Goal: Task Accomplishment & Management: Manage account settings

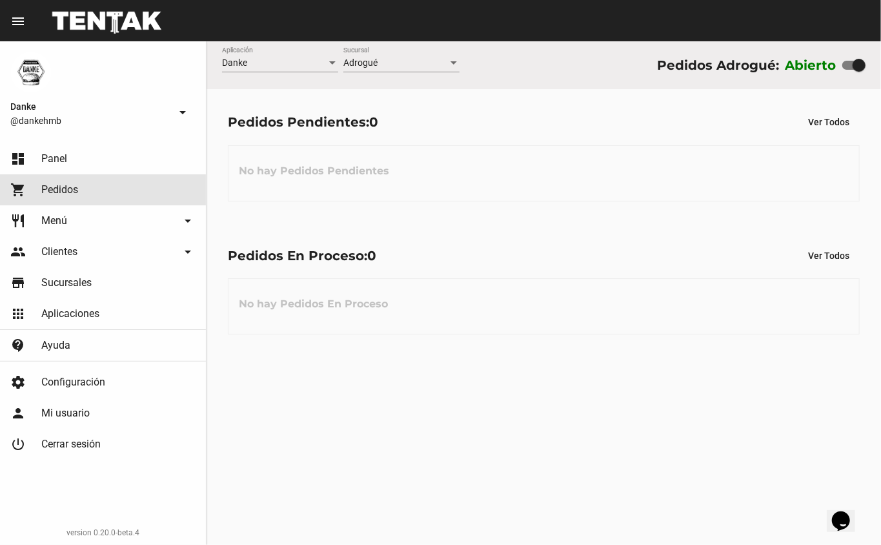
click at [47, 194] on span "Pedidos" at bounding box center [59, 189] width 37 height 13
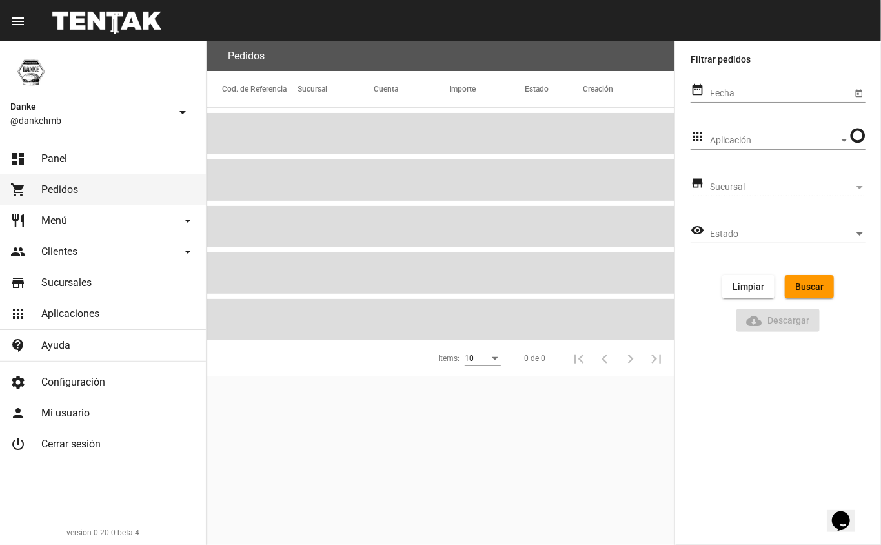
click at [50, 158] on span "Panel" at bounding box center [54, 158] width 26 height 13
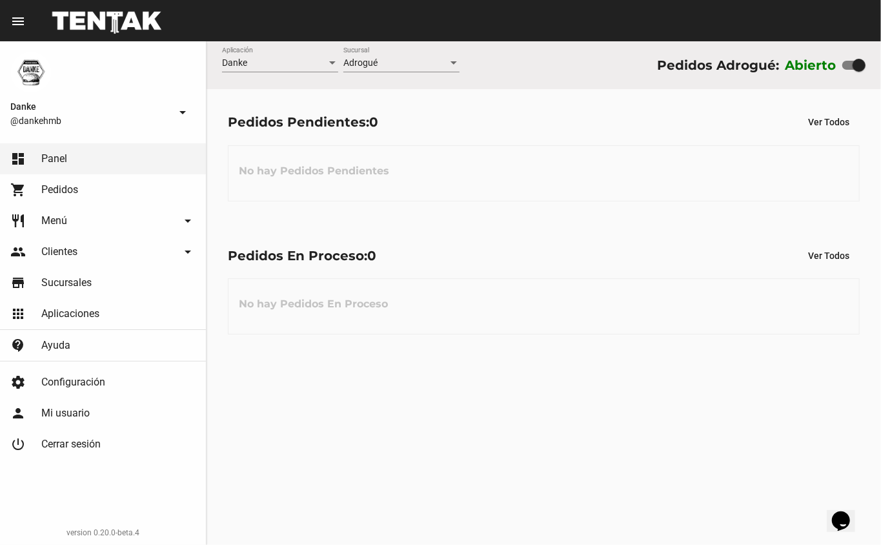
click at [39, 222] on link "restaurant Menú arrow_drop_down" at bounding box center [103, 220] width 206 height 31
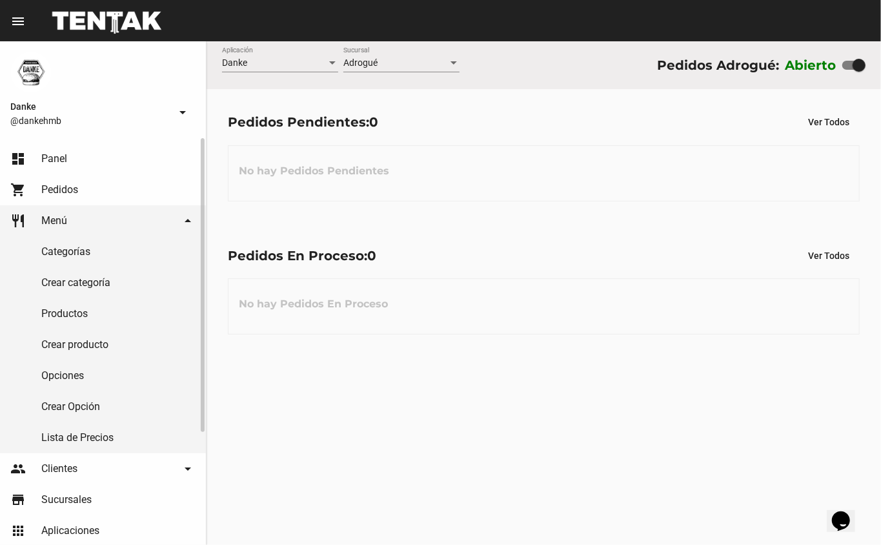
click at [61, 313] on link "Productos" at bounding box center [103, 313] width 206 height 31
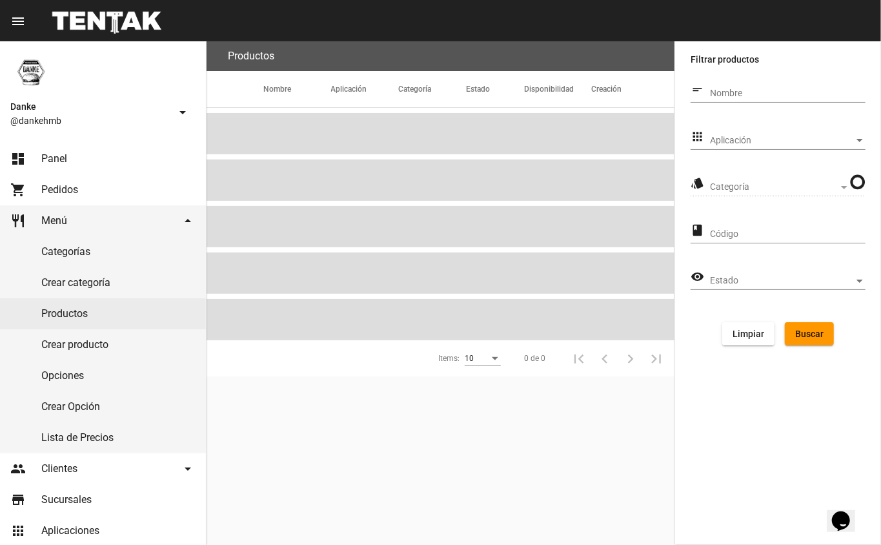
click at [729, 134] on div "Aplicación Aplicación" at bounding box center [788, 137] width 156 height 25
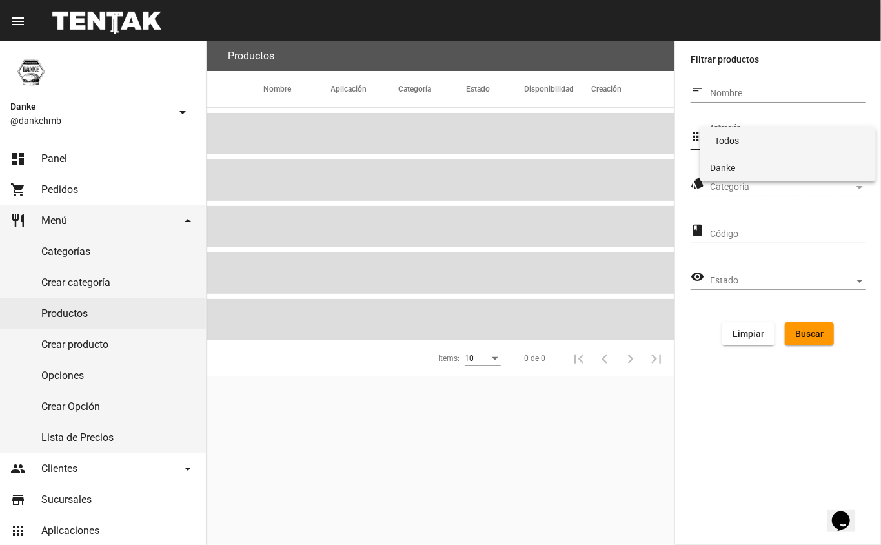
click at [708, 164] on mat-option "Danke" at bounding box center [788, 167] width 176 height 27
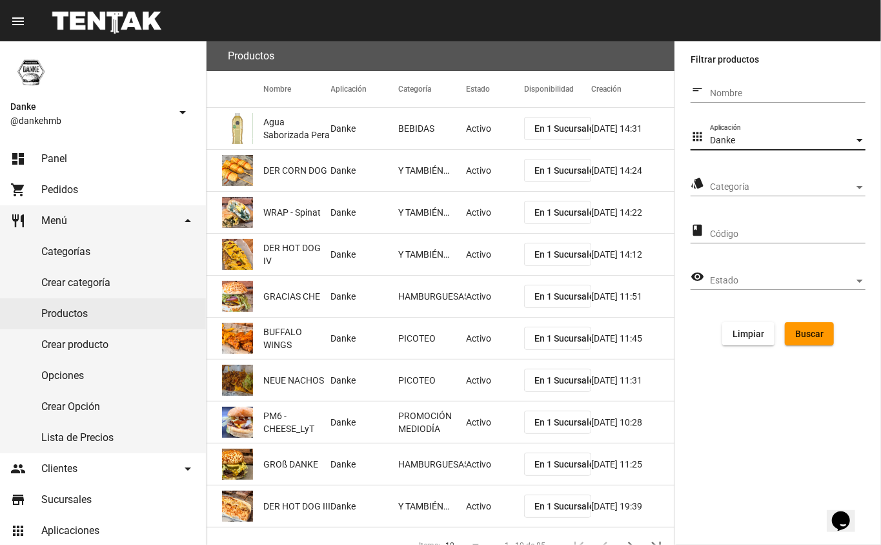
click at [726, 185] on span "Categoría" at bounding box center [782, 187] width 144 height 10
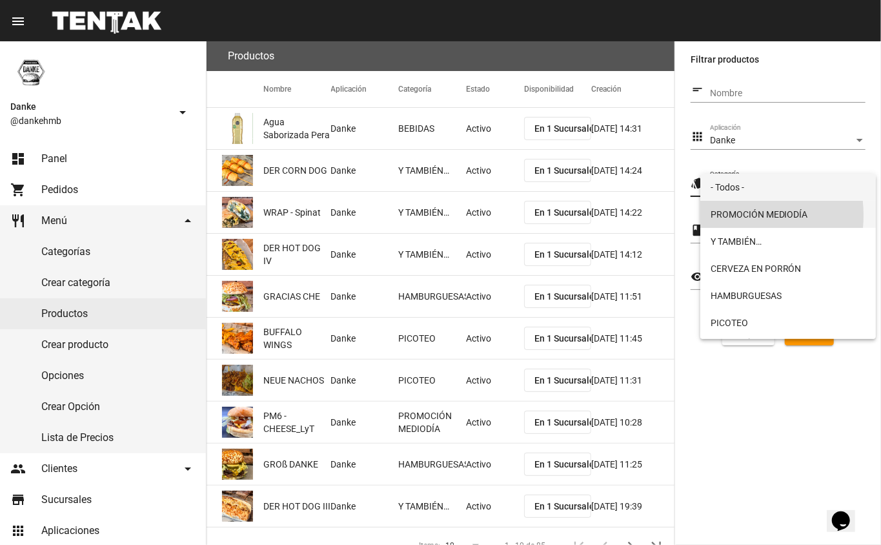
click at [722, 215] on span "PROMOCIÓN MEDIODÍA" at bounding box center [789, 214] width 156 height 27
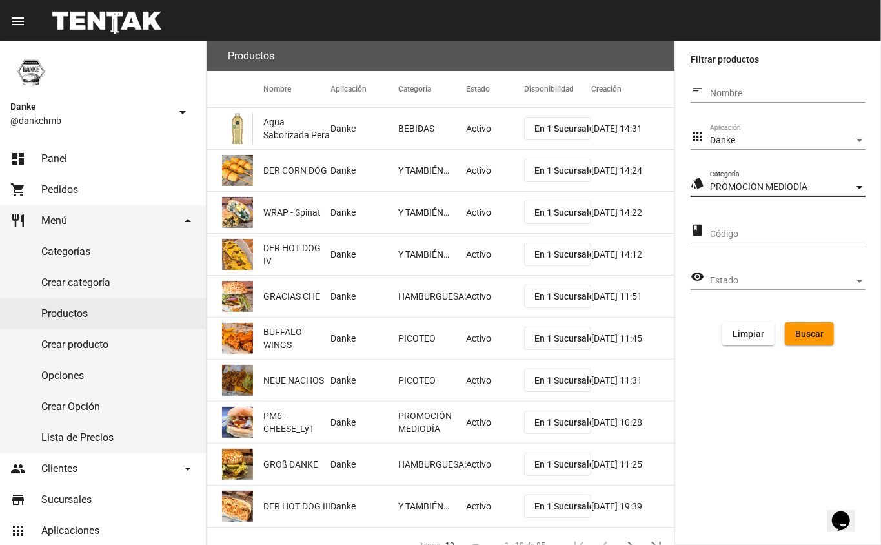
click at [803, 334] on span "Buscar" at bounding box center [809, 334] width 28 height 10
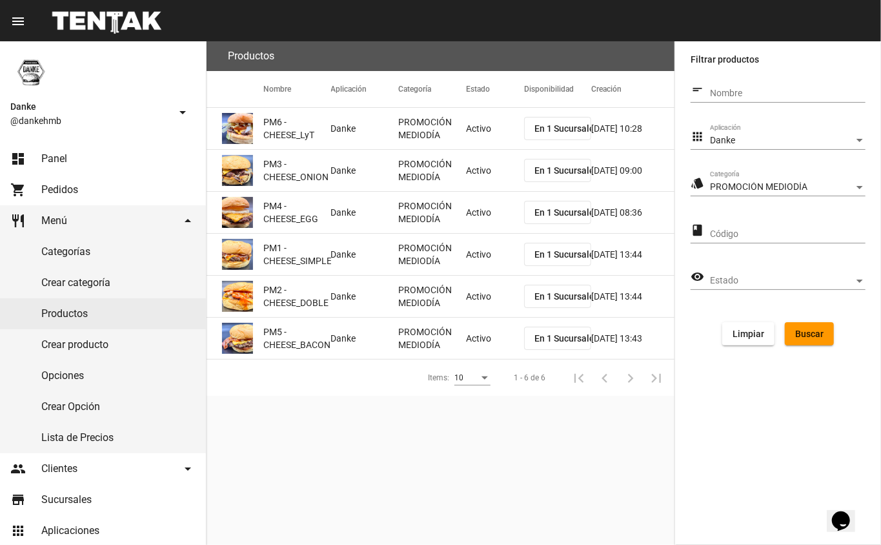
click at [469, 136] on mat-cell "Activo" at bounding box center [495, 128] width 58 height 41
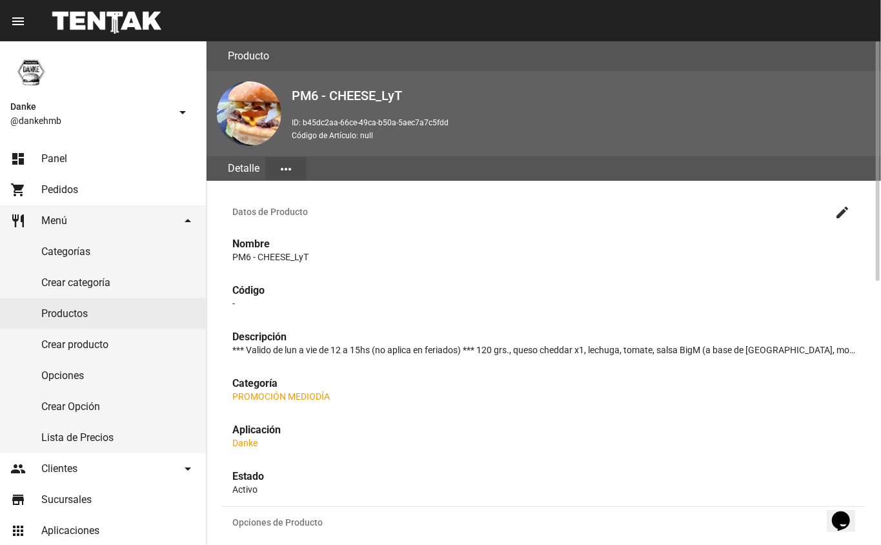
click at [842, 209] on mat-icon "create" at bounding box center [842, 212] width 15 height 15
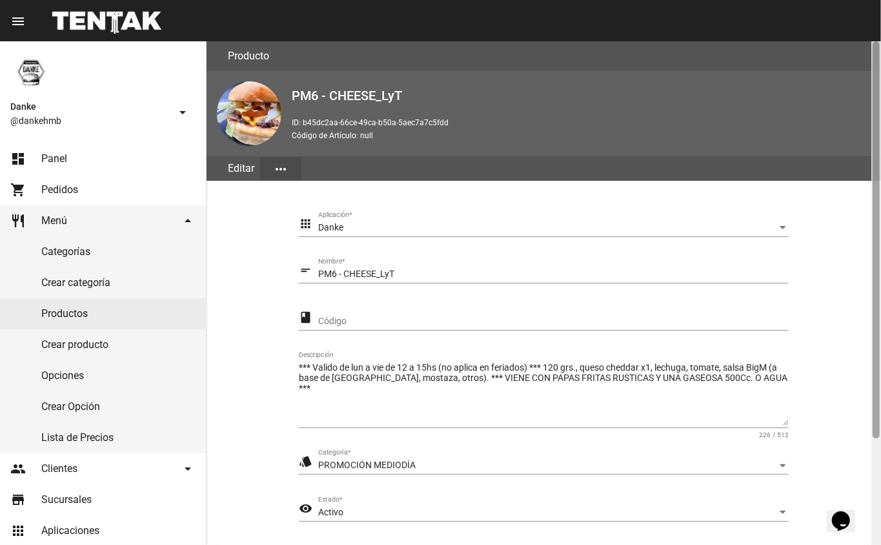
click at [874, 489] on div at bounding box center [876, 293] width 10 height 504
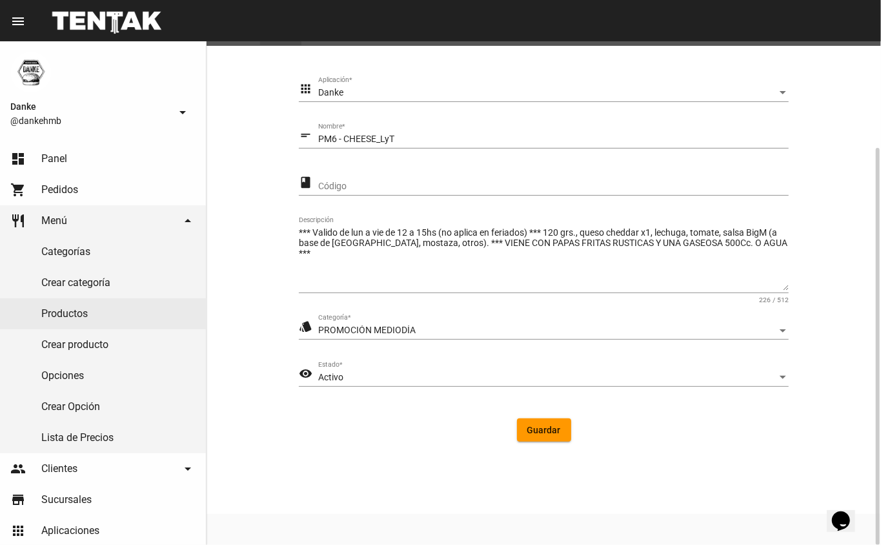
click at [414, 376] on div "Activo" at bounding box center [547, 377] width 459 height 10
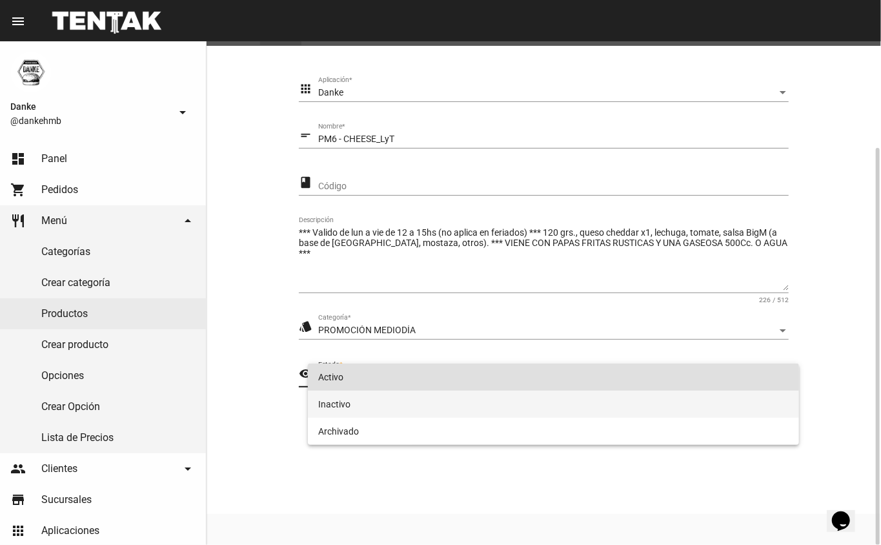
click at [374, 414] on span "Inactivo" at bounding box center [553, 404] width 471 height 27
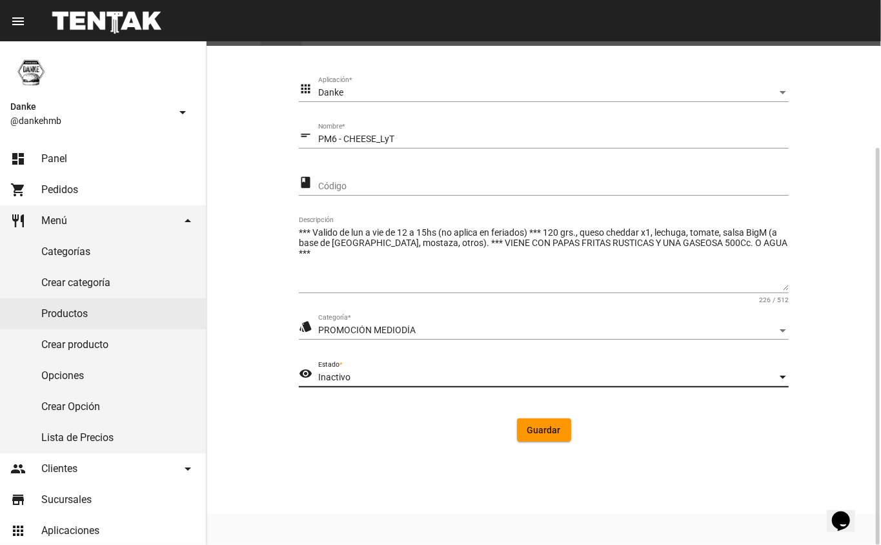
click at [545, 435] on button "Guardar" at bounding box center [544, 429] width 54 height 23
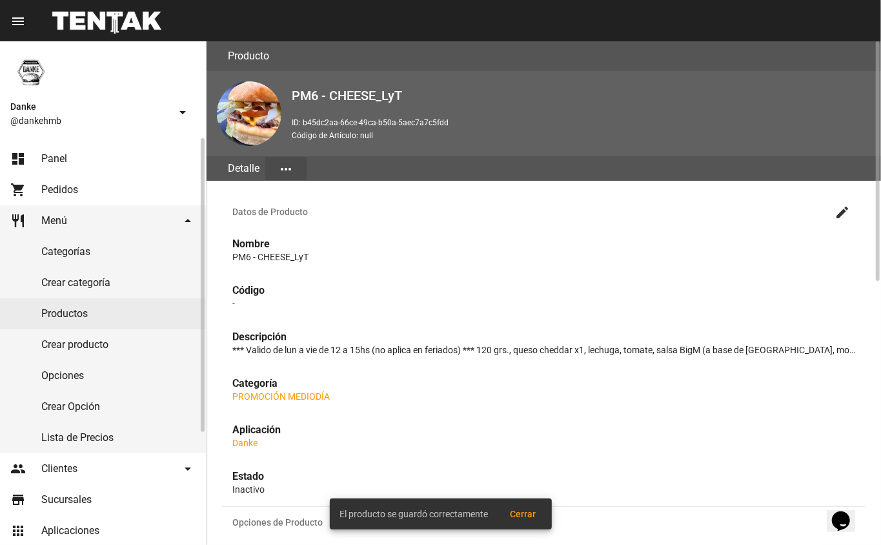
click at [76, 315] on link "Productos" at bounding box center [103, 313] width 206 height 31
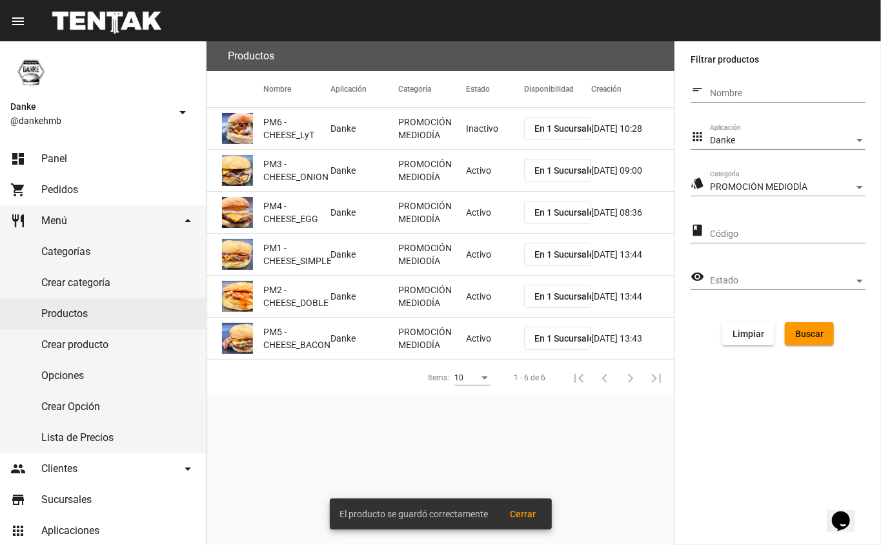
click at [478, 170] on mat-cell "Activo" at bounding box center [495, 170] width 58 height 41
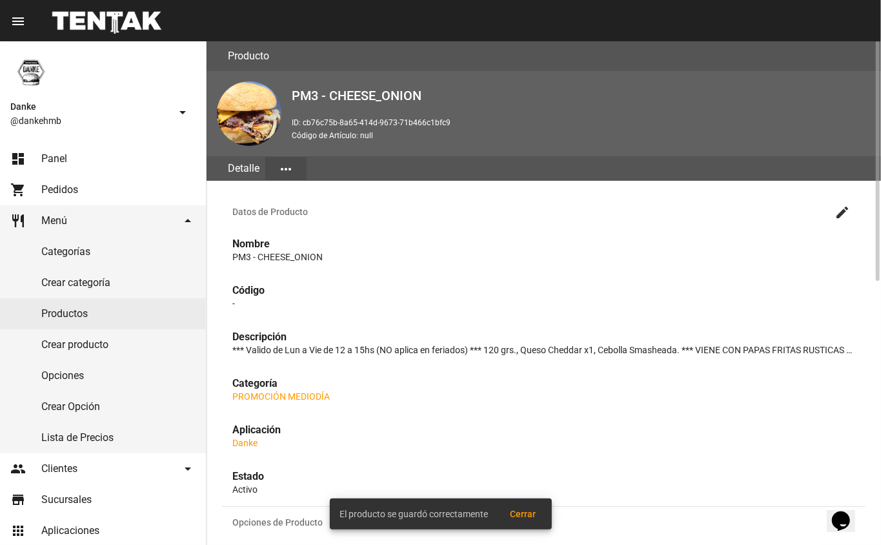
click at [839, 216] on mat-icon "create" at bounding box center [842, 212] width 15 height 15
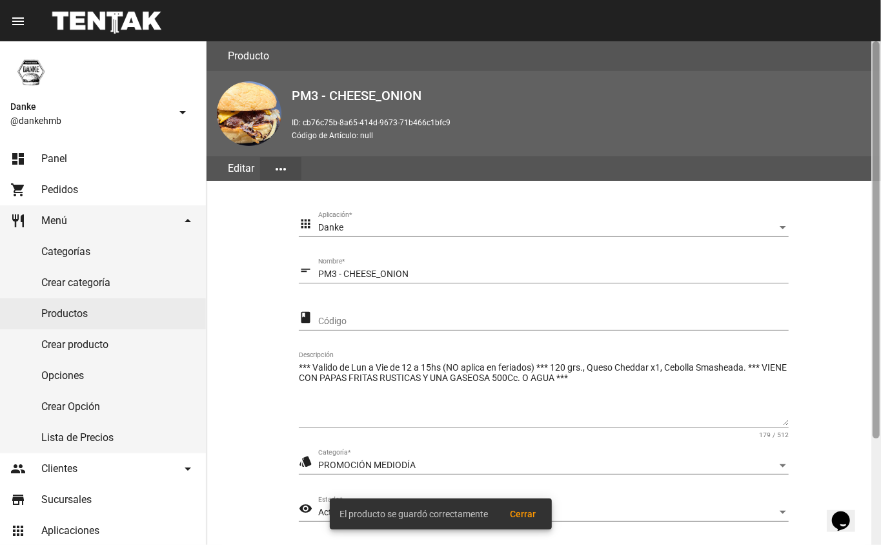
click at [871, 453] on div at bounding box center [876, 293] width 10 height 504
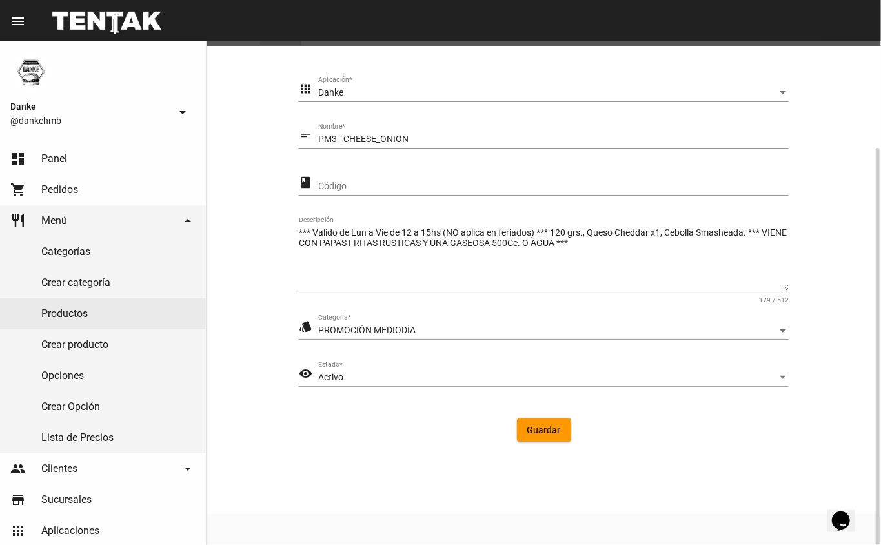
click at [396, 376] on div "Activo" at bounding box center [547, 377] width 459 height 10
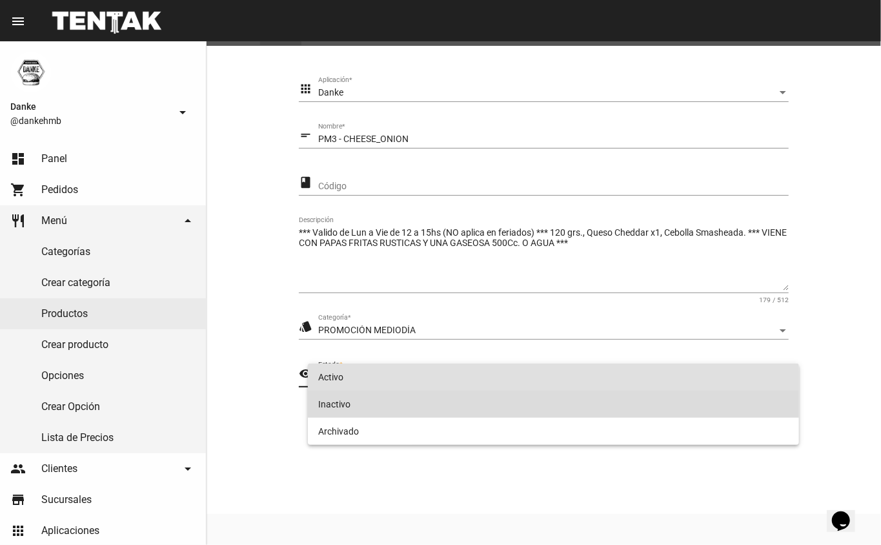
click at [331, 407] on span "Inactivo" at bounding box center [553, 404] width 471 height 27
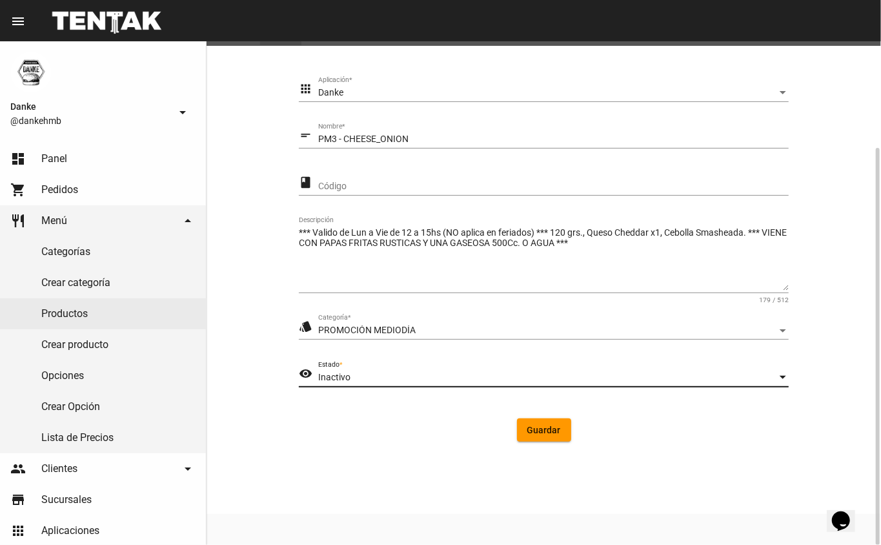
click at [545, 429] on span "Guardar" at bounding box center [544, 430] width 34 height 10
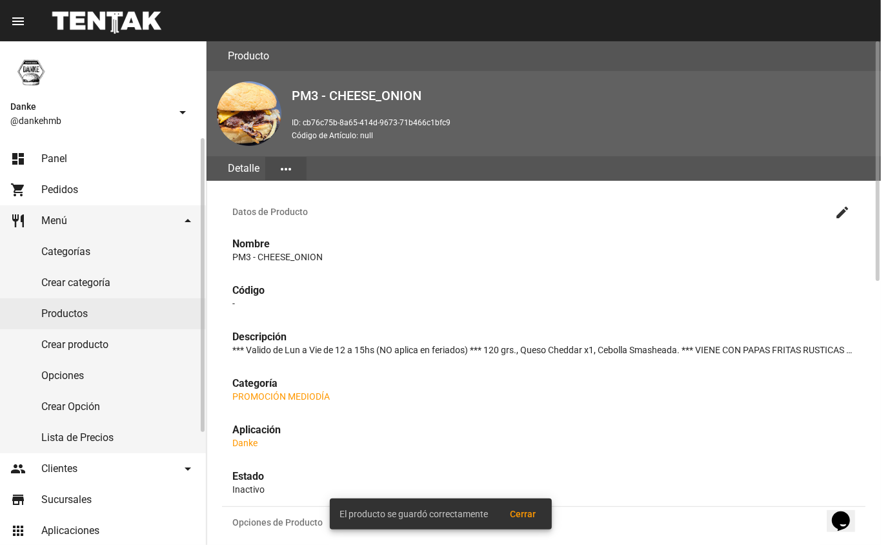
click at [42, 314] on link "Productos" at bounding box center [103, 313] width 206 height 31
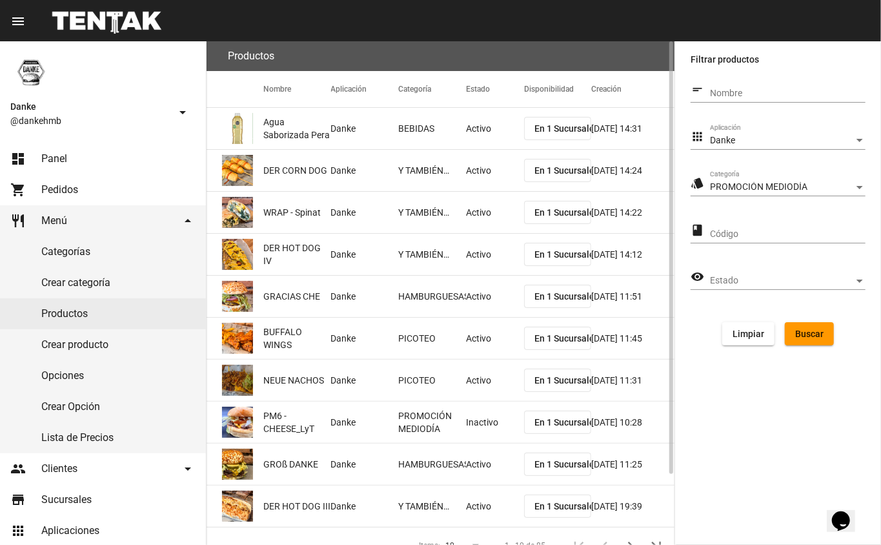
click at [794, 322] on button "Buscar" at bounding box center [809, 333] width 49 height 23
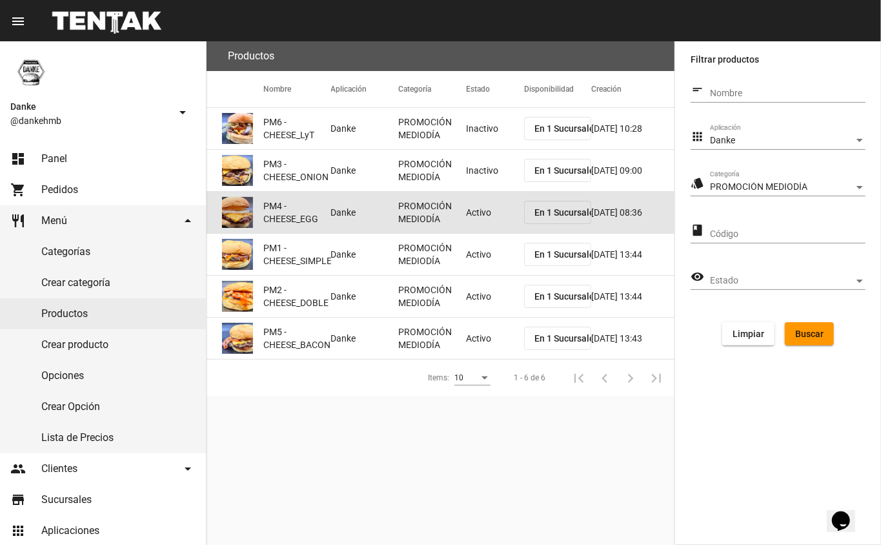
click at [470, 222] on mat-cell "Activo" at bounding box center [495, 212] width 58 height 41
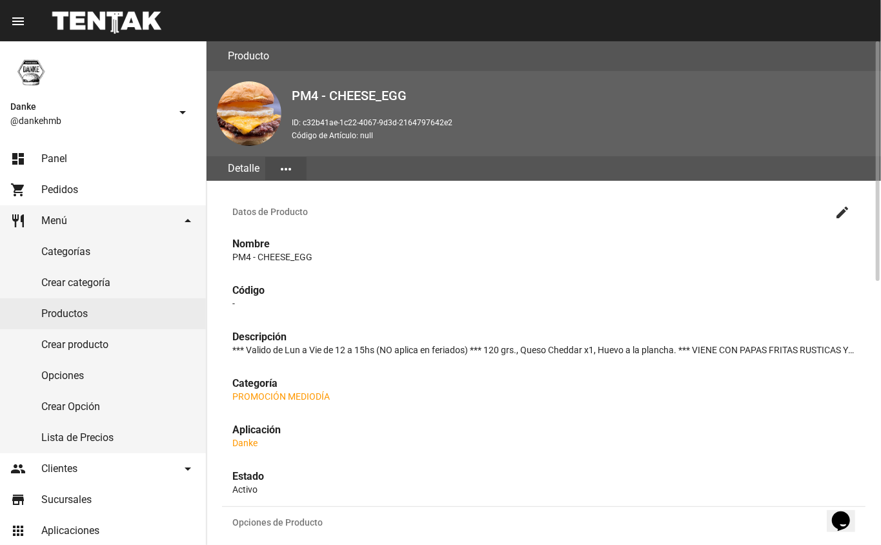
click at [840, 212] on mat-icon "create" at bounding box center [842, 212] width 15 height 15
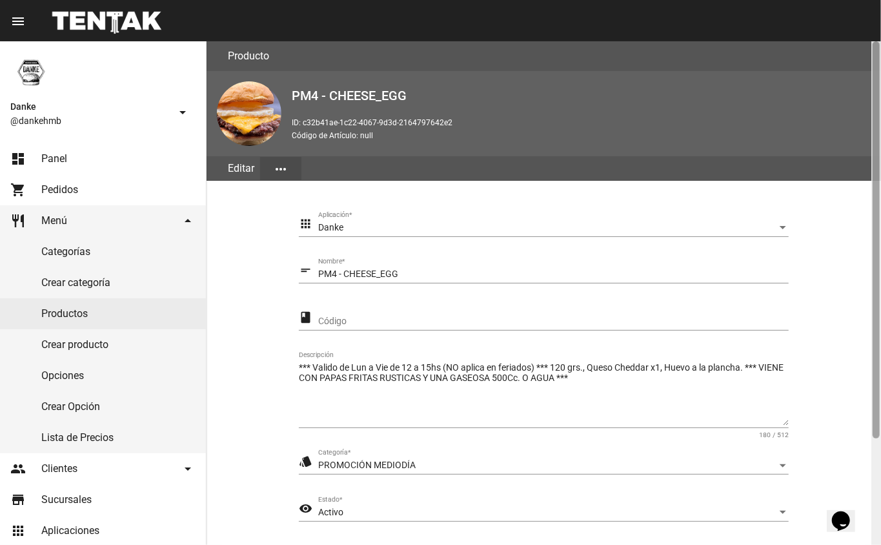
click at [876, 456] on div at bounding box center [876, 293] width 10 height 504
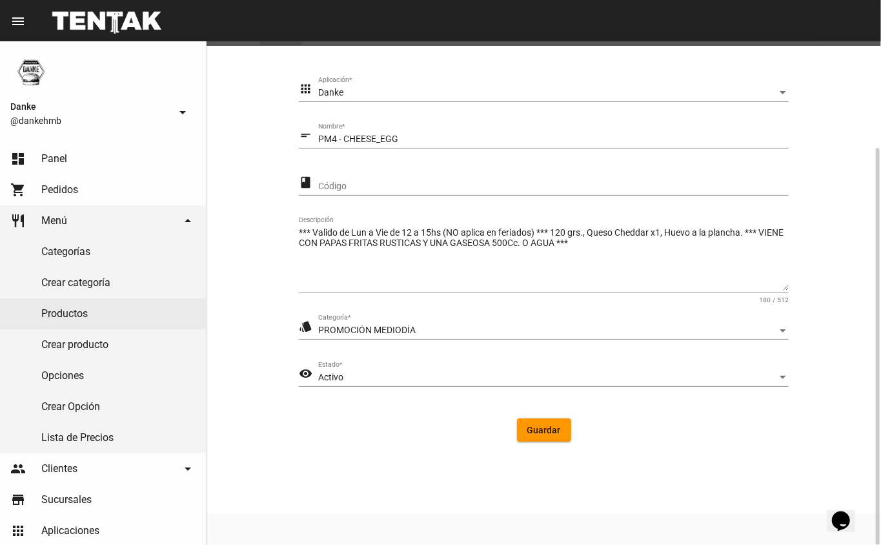
click at [326, 372] on span "Activo" at bounding box center [330, 377] width 25 height 10
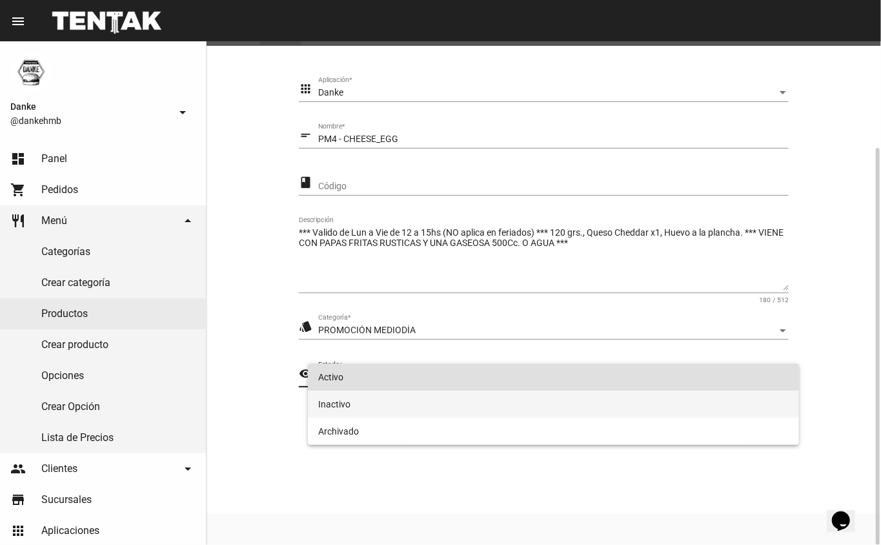
click at [331, 403] on span "Inactivo" at bounding box center [553, 404] width 471 height 27
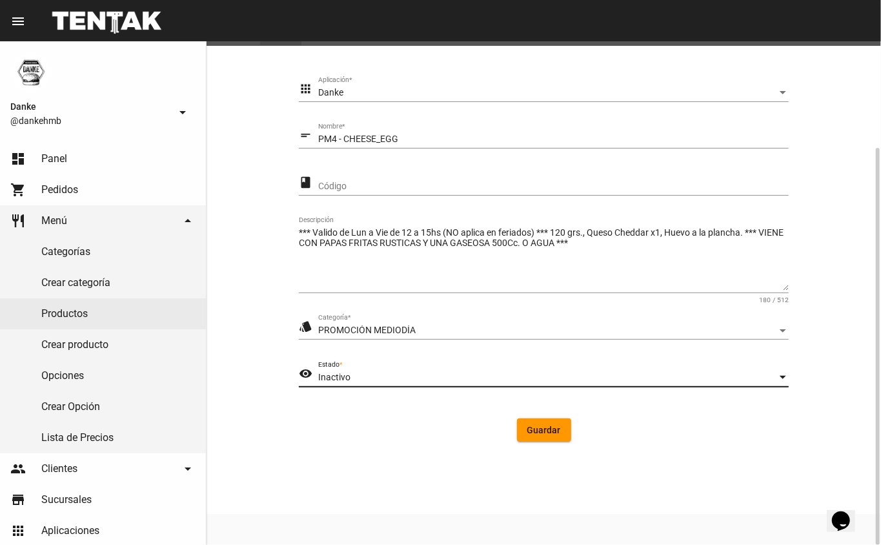
click at [544, 431] on span "Guardar" at bounding box center [544, 430] width 34 height 10
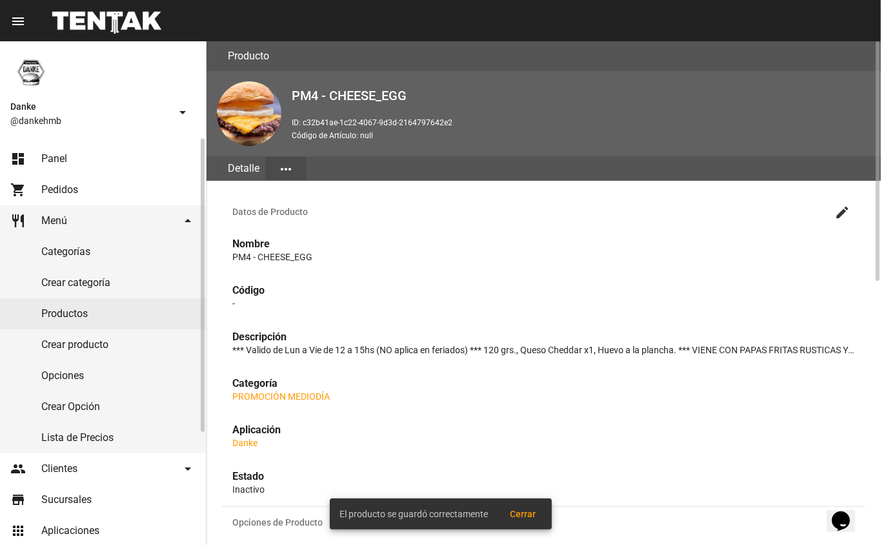
click at [96, 316] on link "Productos" at bounding box center [103, 313] width 206 height 31
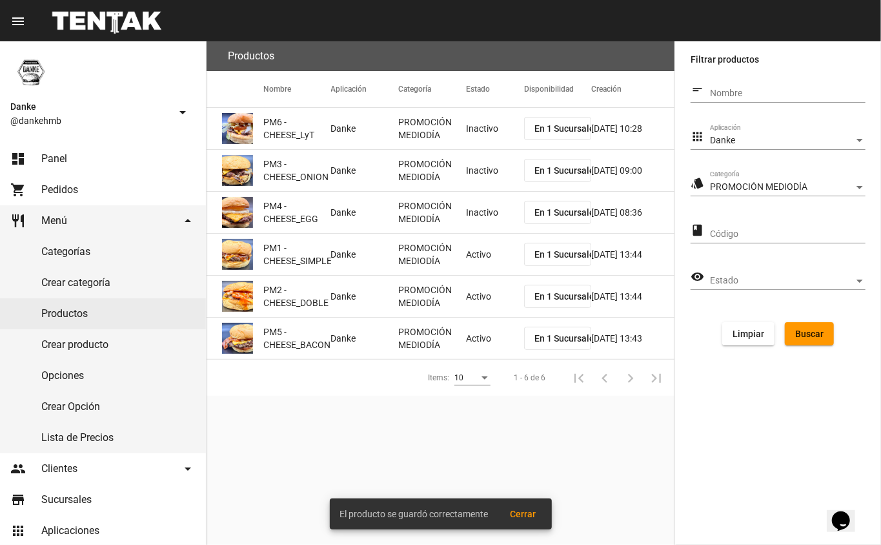
click at [487, 260] on mat-cell "Activo" at bounding box center [495, 254] width 58 height 41
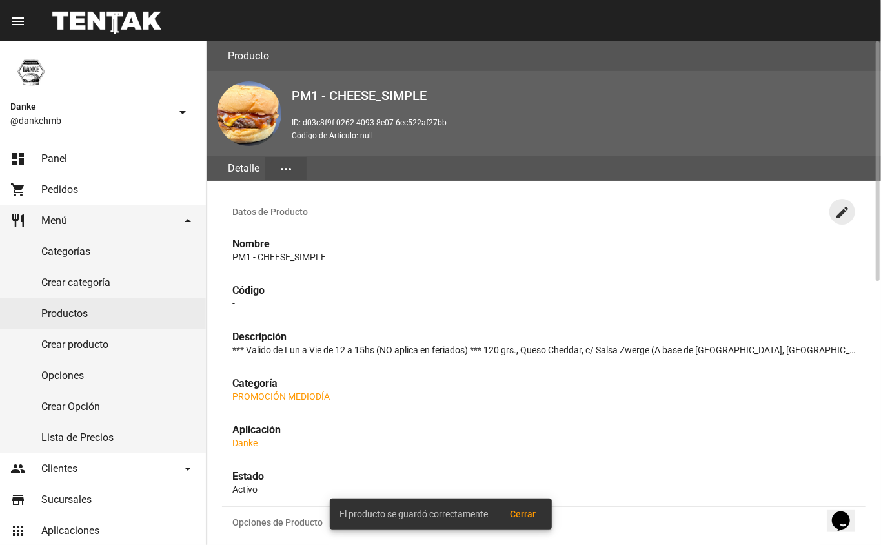
click at [842, 210] on mat-icon "create" at bounding box center [842, 212] width 15 height 15
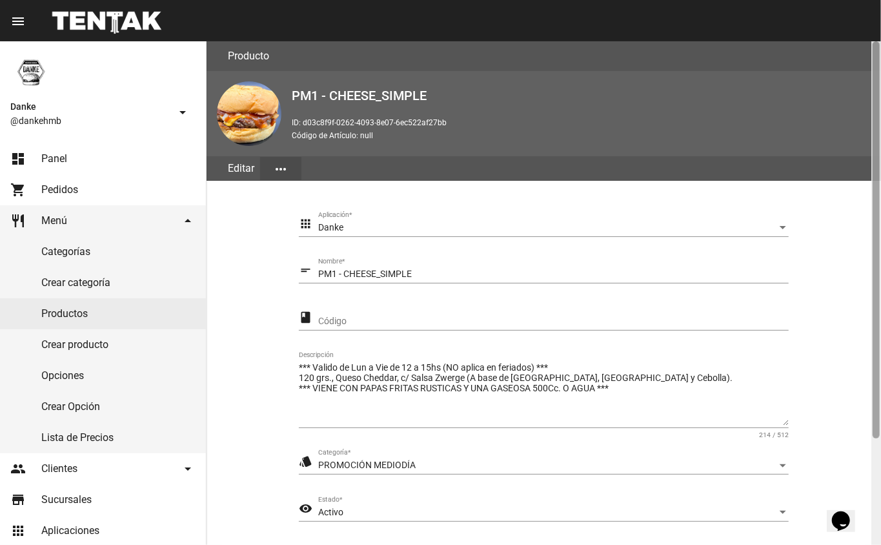
click at [871, 473] on div at bounding box center [876, 293] width 10 height 504
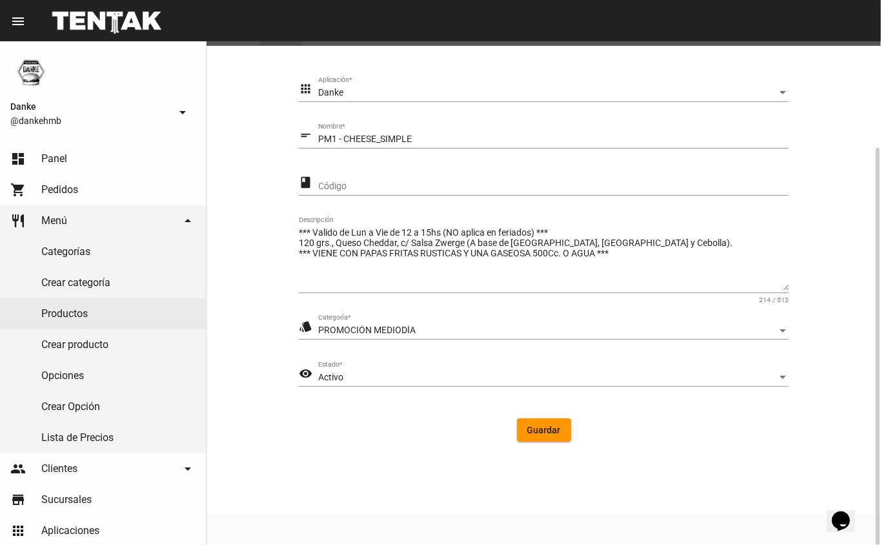
click at [329, 378] on span "Activo" at bounding box center [330, 377] width 25 height 10
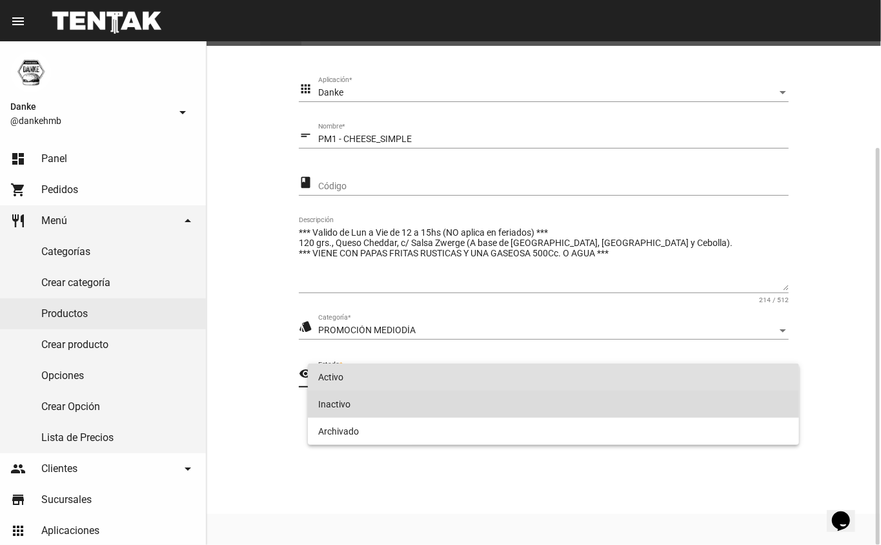
click at [331, 407] on span "Inactivo" at bounding box center [553, 404] width 471 height 27
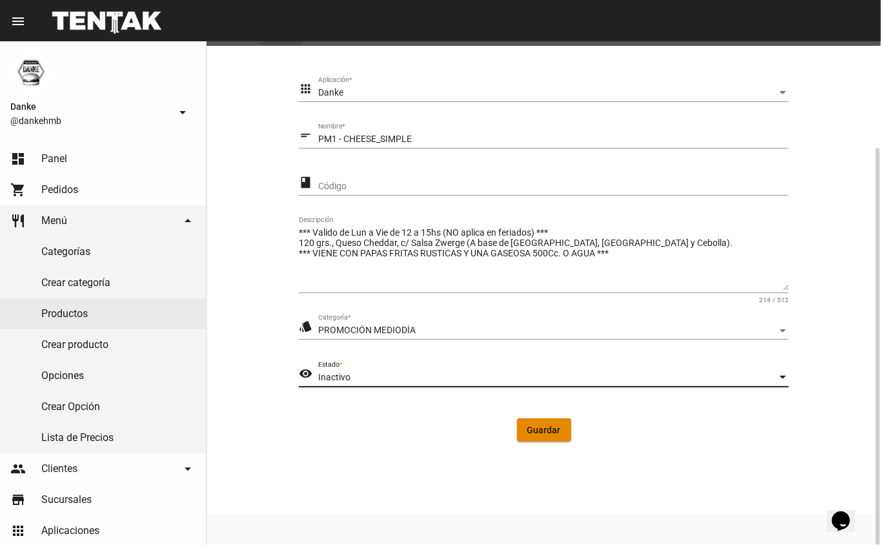
click at [546, 427] on span "Guardar" at bounding box center [544, 430] width 34 height 10
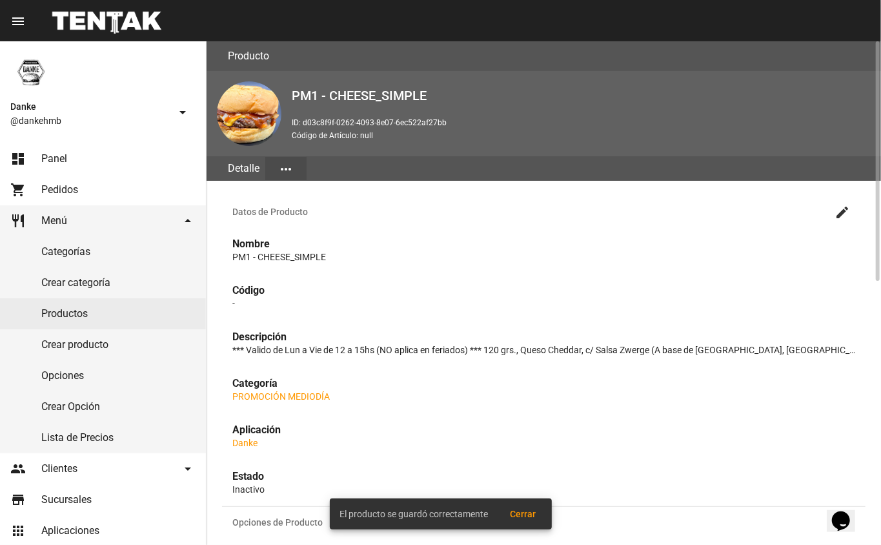
click at [60, 315] on link "Productos" at bounding box center [103, 313] width 206 height 31
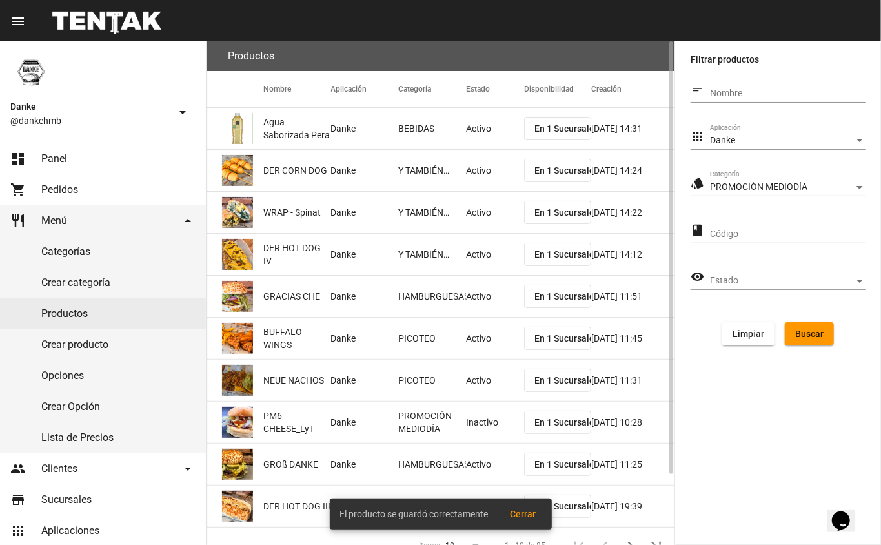
click at [828, 333] on button "Buscar" at bounding box center [809, 333] width 49 height 23
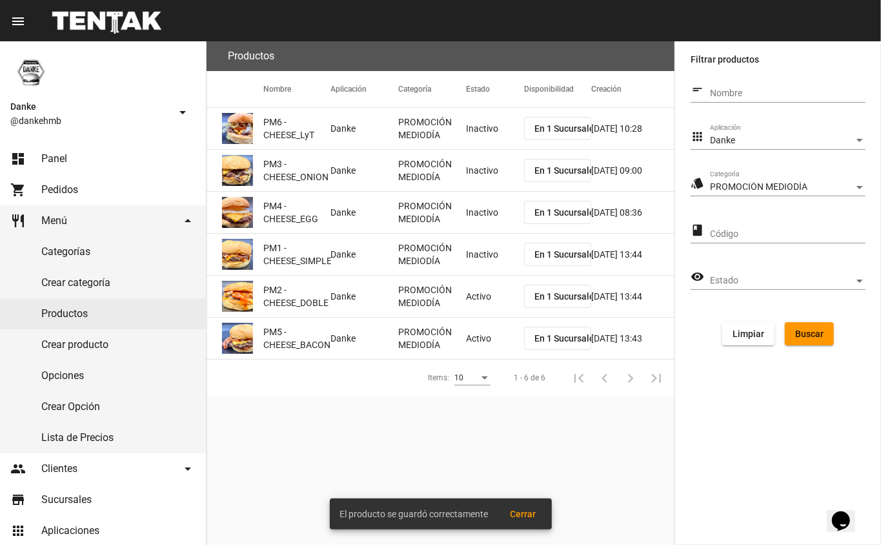
click at [482, 298] on mat-cell "Activo" at bounding box center [495, 296] width 58 height 41
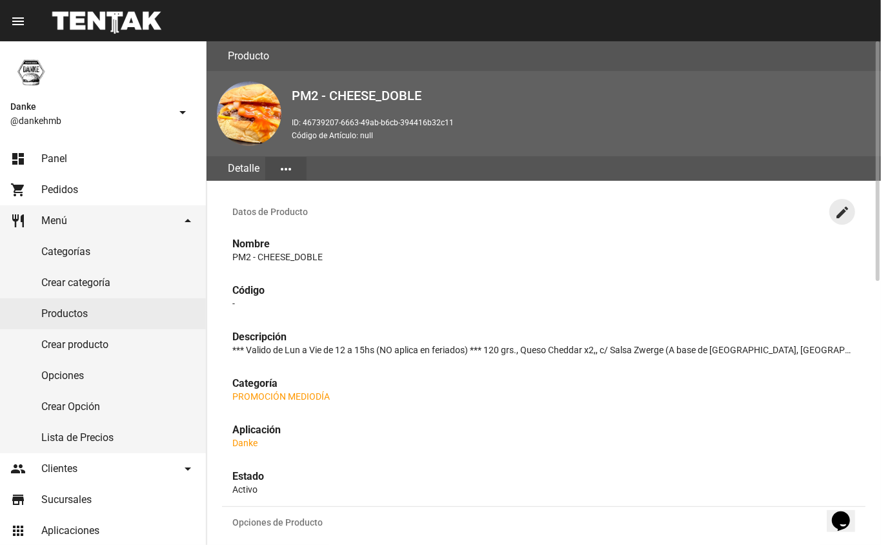
click at [842, 210] on mat-icon "create" at bounding box center [842, 212] width 15 height 15
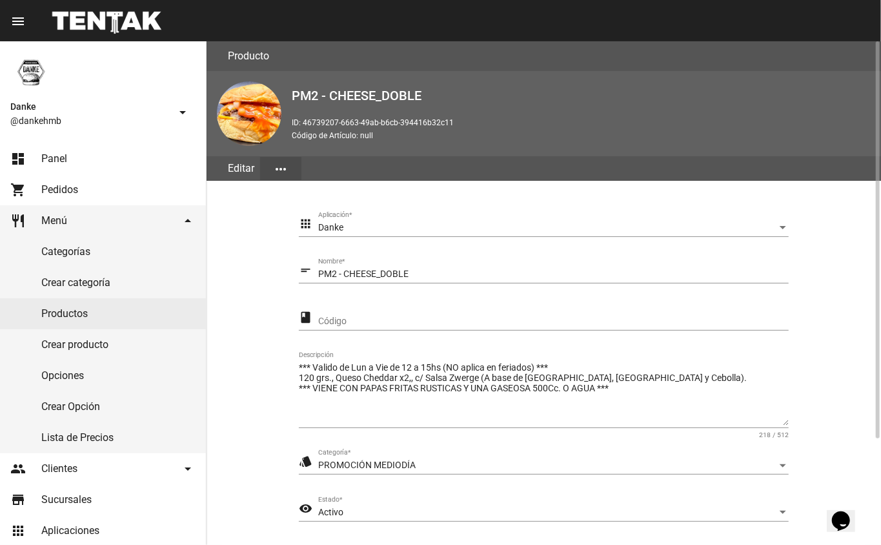
click at [855, 509] on button "Opens Chat This icon Opens the chat window." at bounding box center [840, 520] width 28 height 22
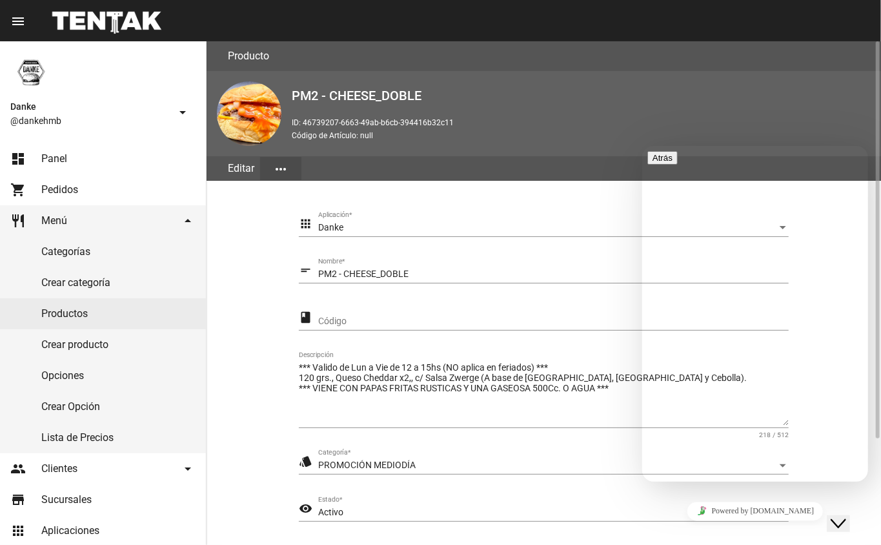
click at [846, 518] on icon "Widget de Chat" at bounding box center [837, 522] width 15 height 9
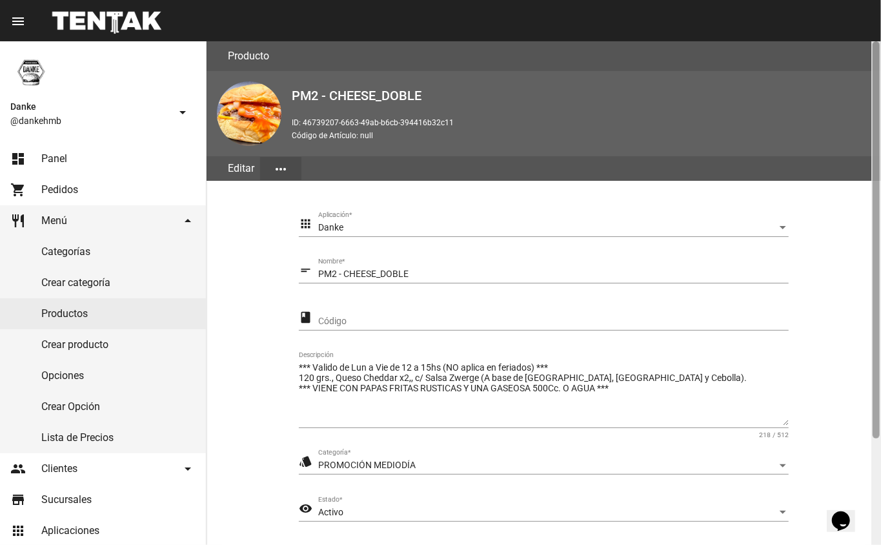
click at [874, 470] on div at bounding box center [876, 293] width 10 height 504
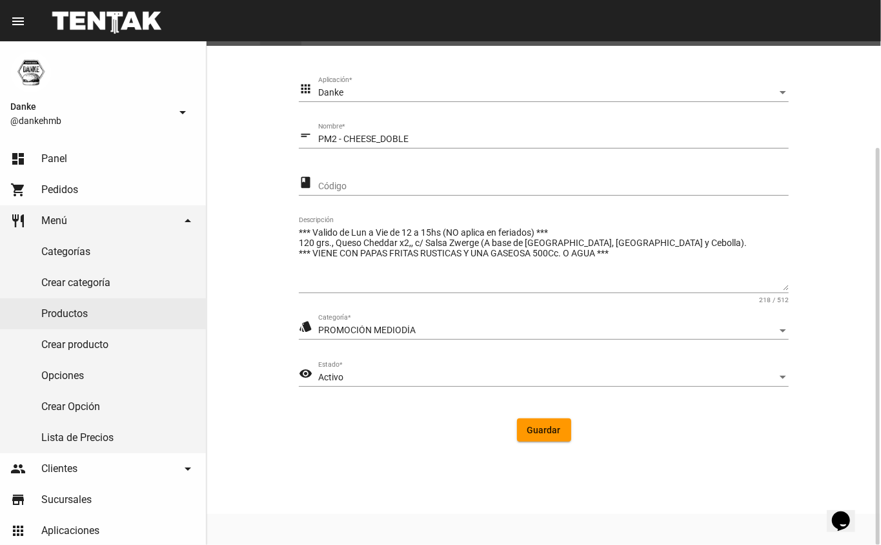
click at [336, 378] on span "Activo" at bounding box center [330, 377] width 25 height 10
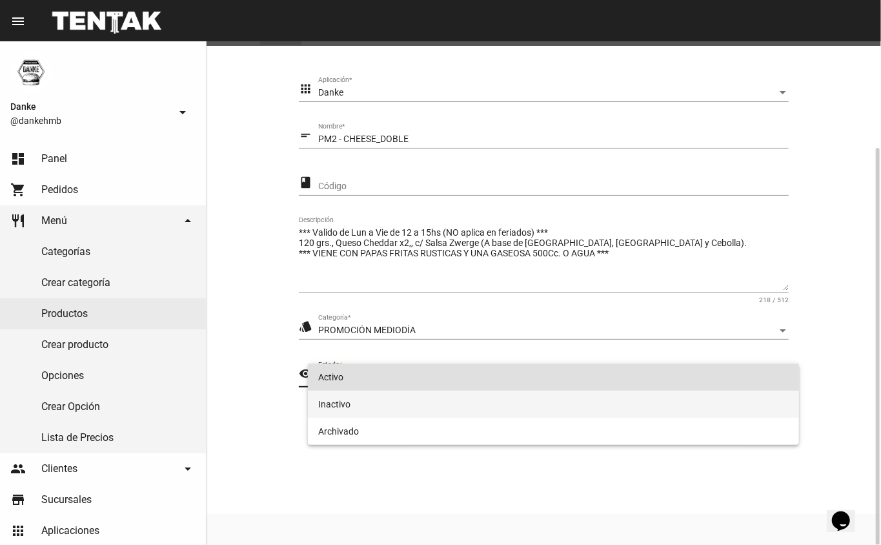
click at [318, 411] on span "Inactivo" at bounding box center [553, 404] width 471 height 27
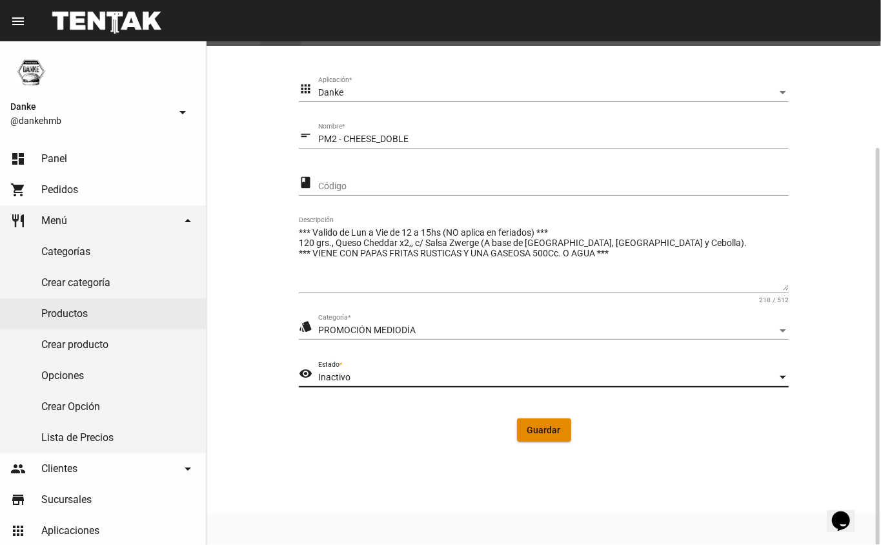
click at [550, 434] on span "Guardar" at bounding box center [544, 430] width 34 height 10
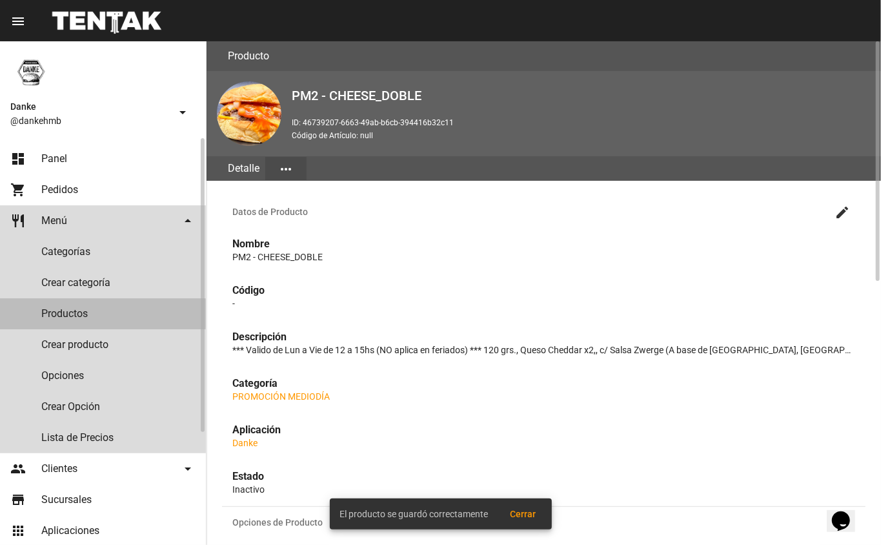
click at [56, 313] on link "Productos" at bounding box center [103, 313] width 206 height 31
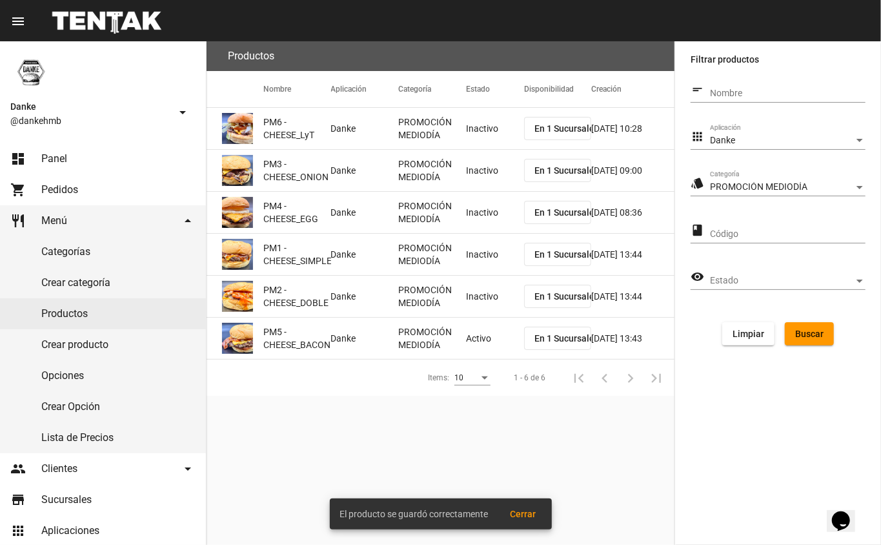
click at [476, 338] on mat-cell "Activo" at bounding box center [495, 338] width 58 height 41
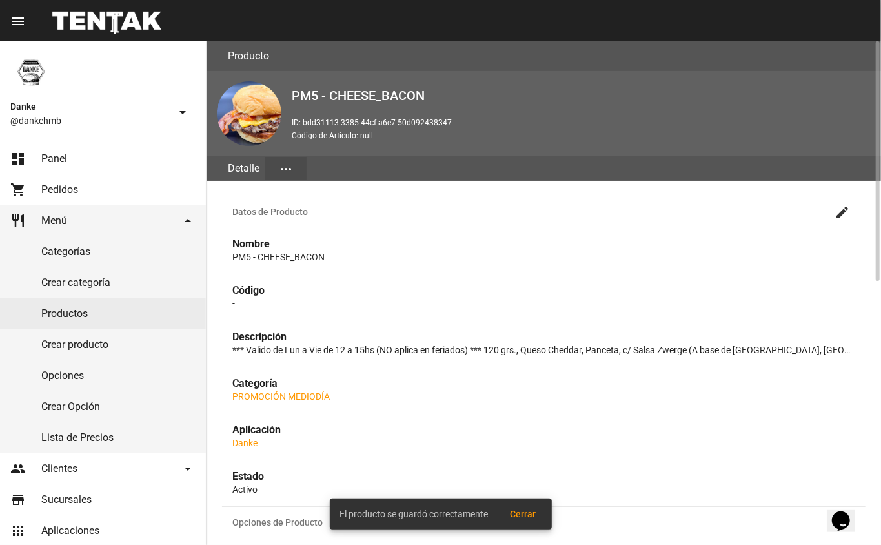
click at [842, 210] on mat-icon "create" at bounding box center [842, 212] width 15 height 15
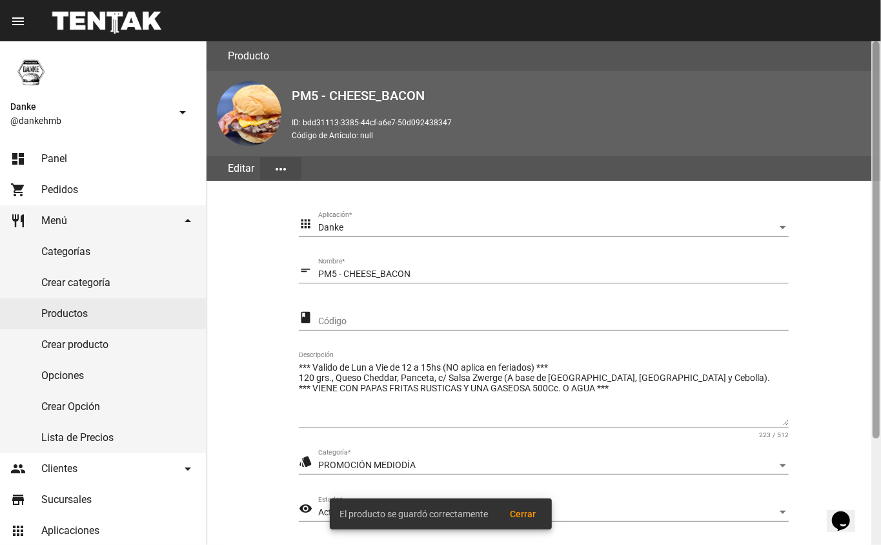
click at [878, 438] on div at bounding box center [876, 239] width 7 height 397
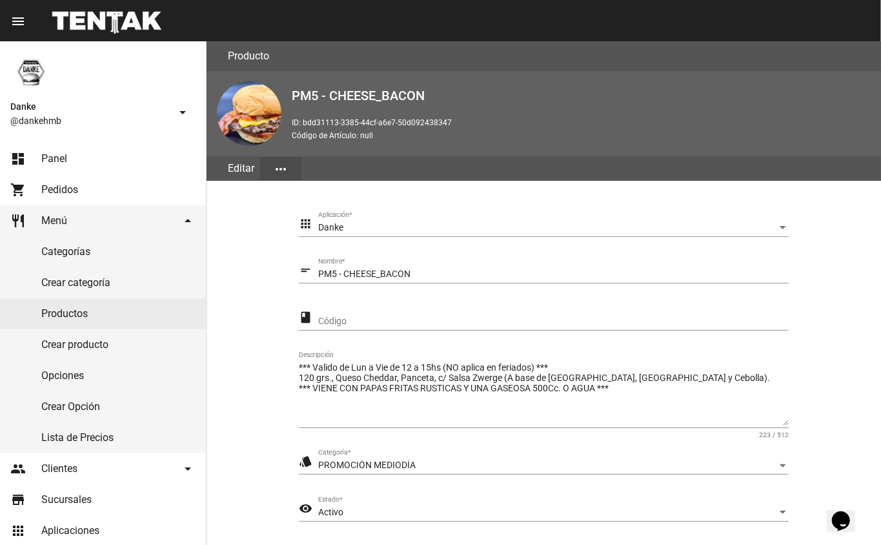
click at [329, 507] on span "Activo" at bounding box center [330, 512] width 25 height 10
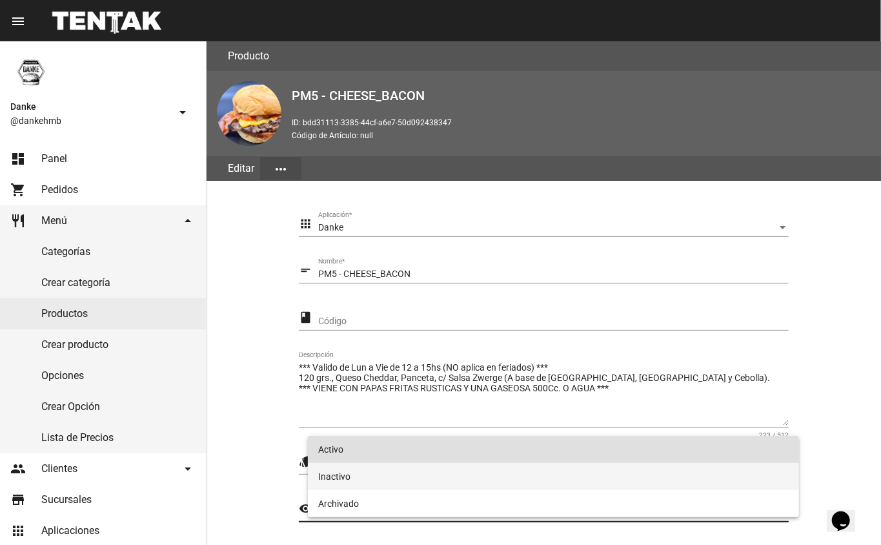
click at [328, 473] on span "Inactivo" at bounding box center [553, 476] width 471 height 27
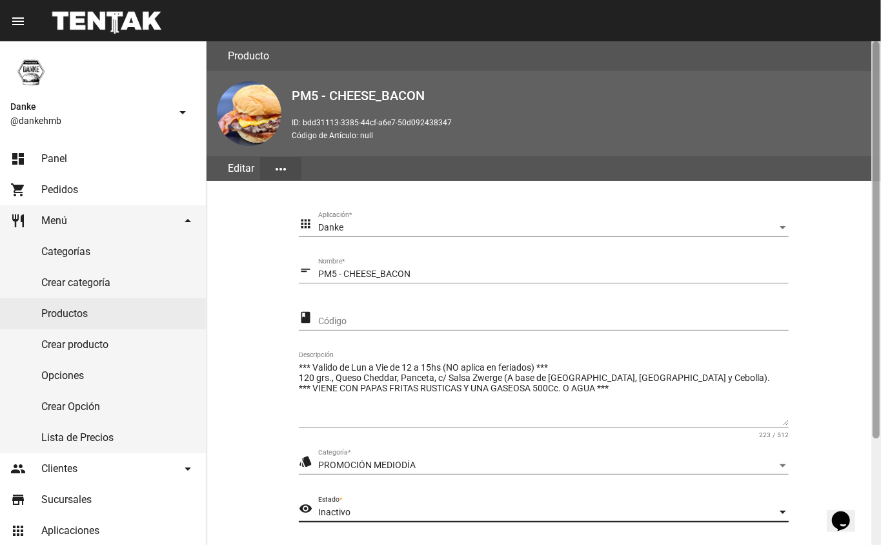
click at [877, 467] on div at bounding box center [876, 293] width 10 height 504
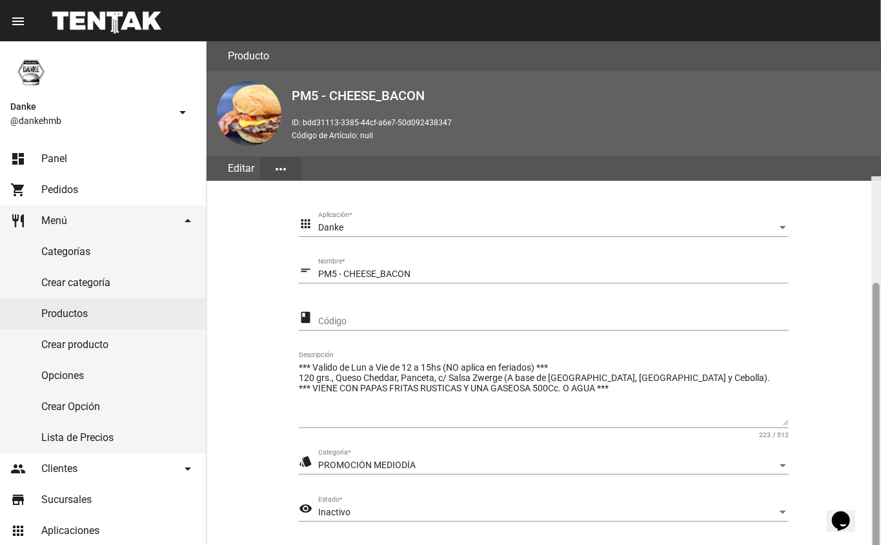
scroll to position [135, 0]
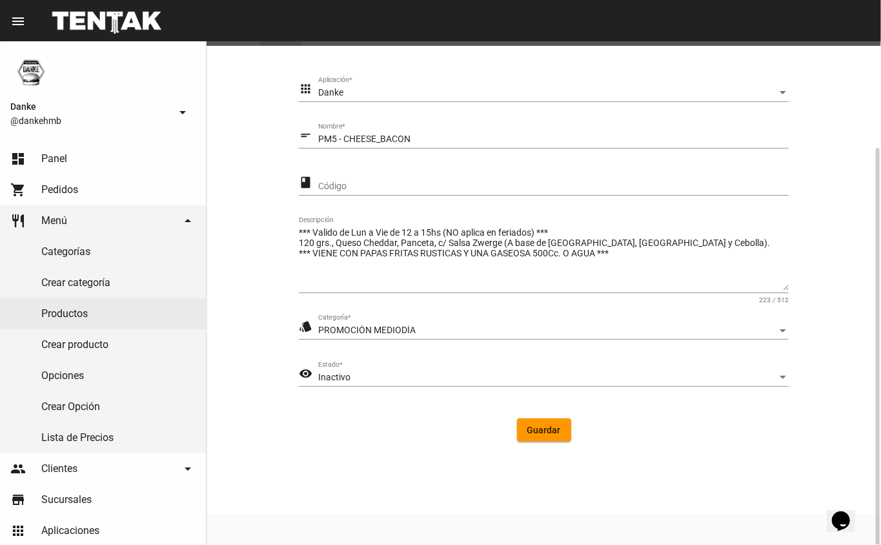
click at [540, 430] on span "Guardar" at bounding box center [544, 430] width 34 height 10
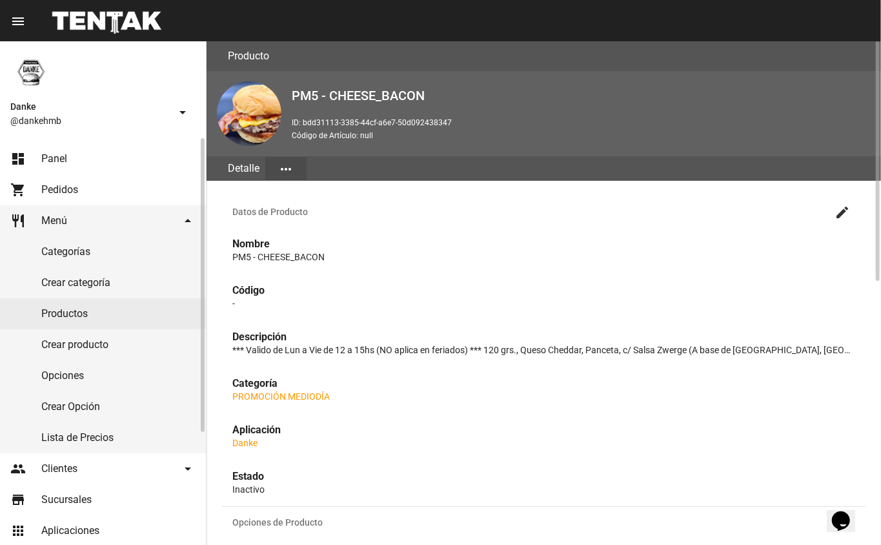
click at [63, 156] on span "Panel" at bounding box center [54, 158] width 26 height 13
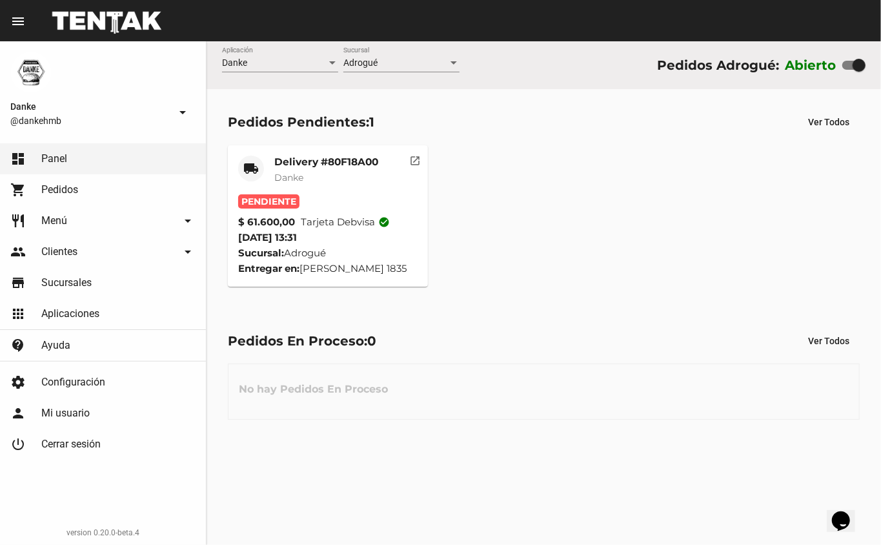
click at [289, 156] on mat-card-title "Delivery #80F18A00" at bounding box center [326, 162] width 104 height 13
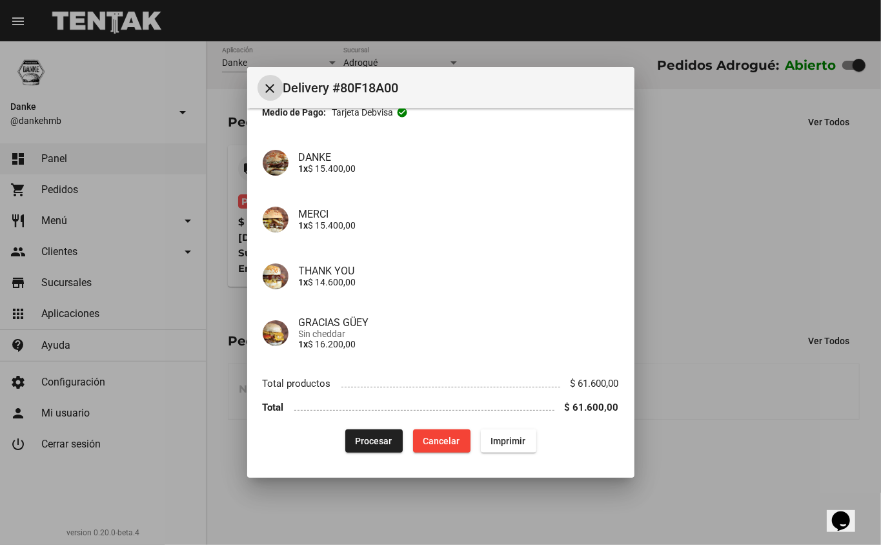
scroll to position [83, 0]
click at [352, 432] on button "Procesar" at bounding box center [373, 440] width 57 height 23
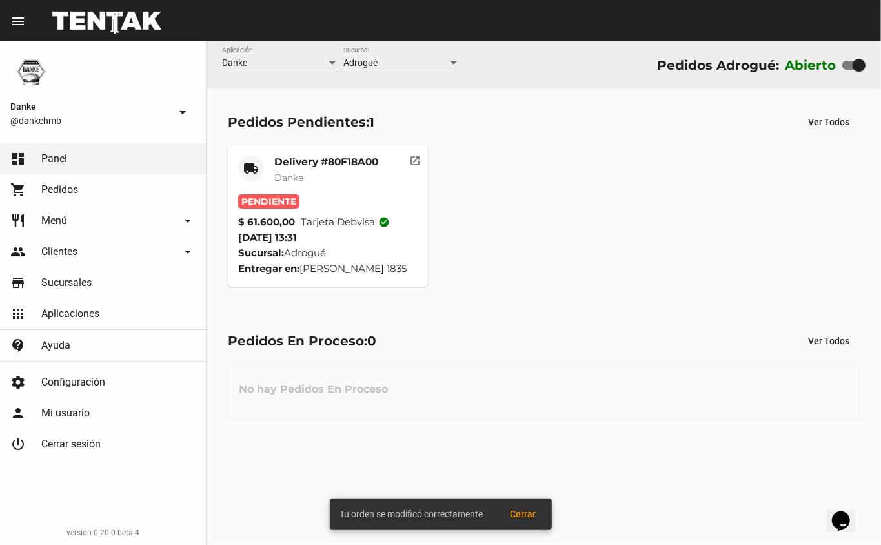
click at [282, 160] on mat-card-title "Delivery #80F18A00" at bounding box center [326, 162] width 104 height 13
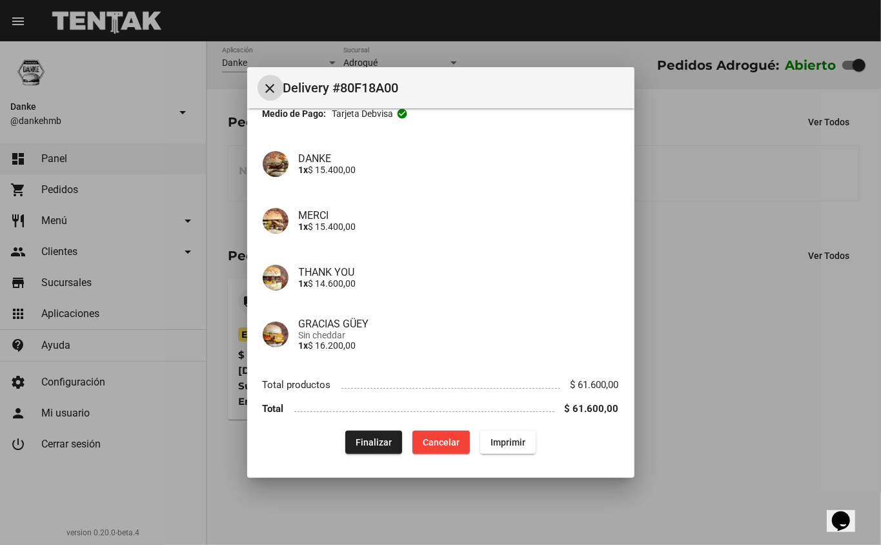
scroll to position [83, 0]
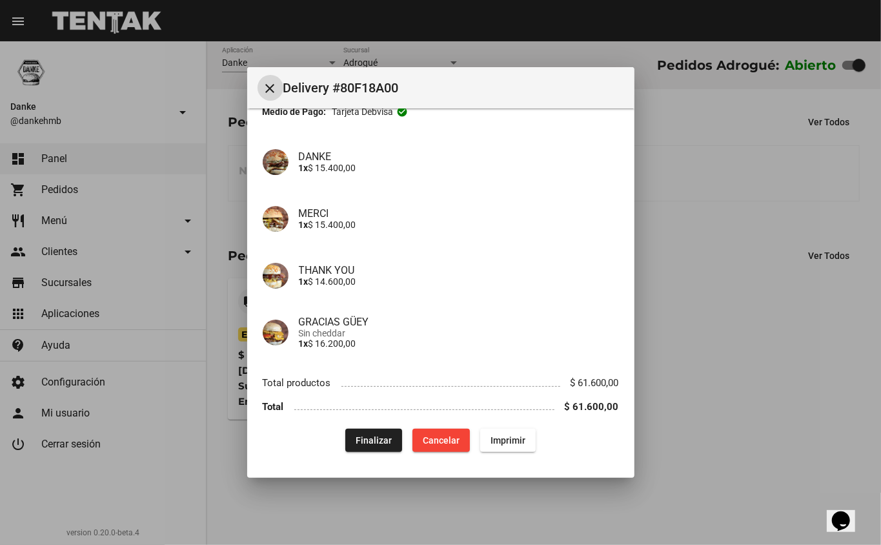
click at [744, 434] on div at bounding box center [440, 272] width 881 height 545
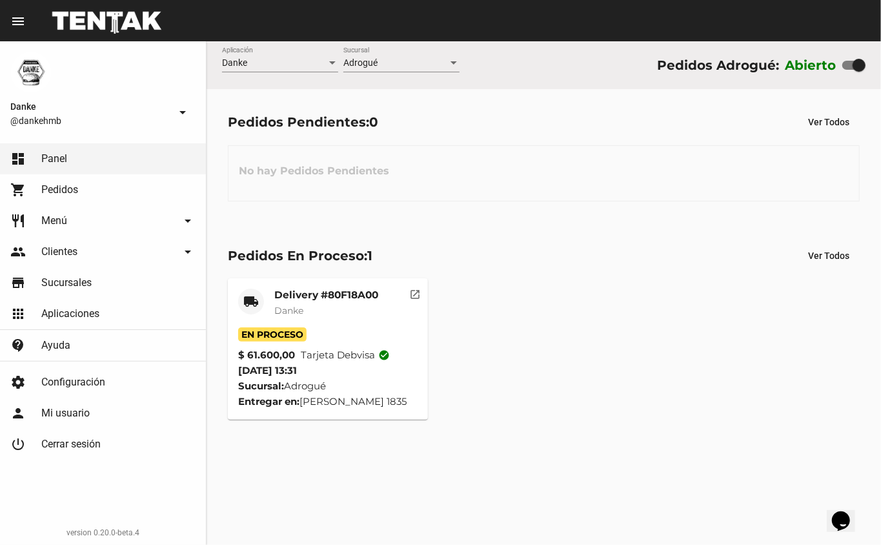
click at [311, 289] on mat-card-title "Delivery #80F18A00" at bounding box center [326, 295] width 104 height 13
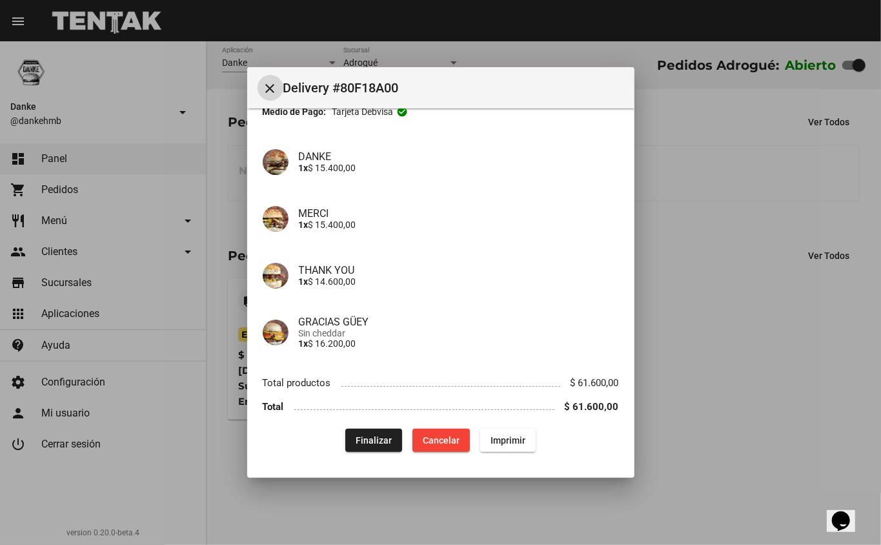
click at [367, 440] on span "Finalizar" at bounding box center [374, 440] width 36 height 10
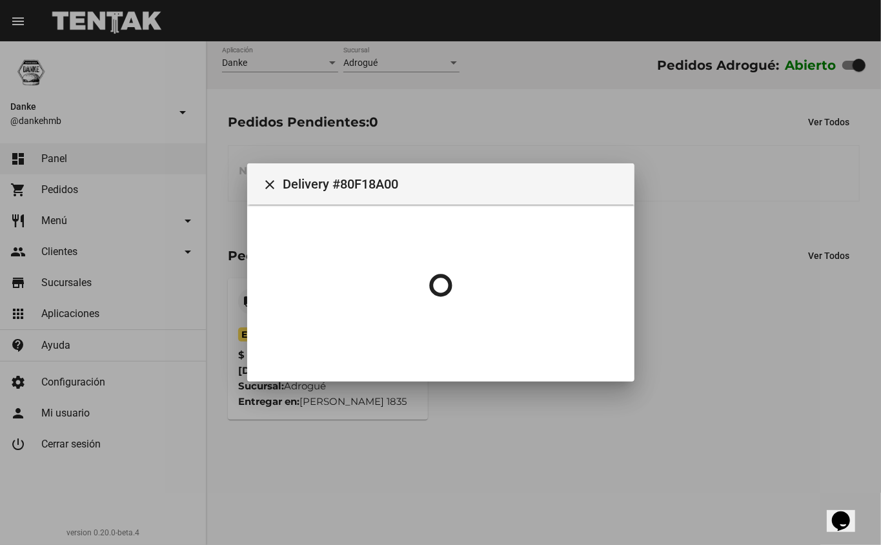
scroll to position [0, 0]
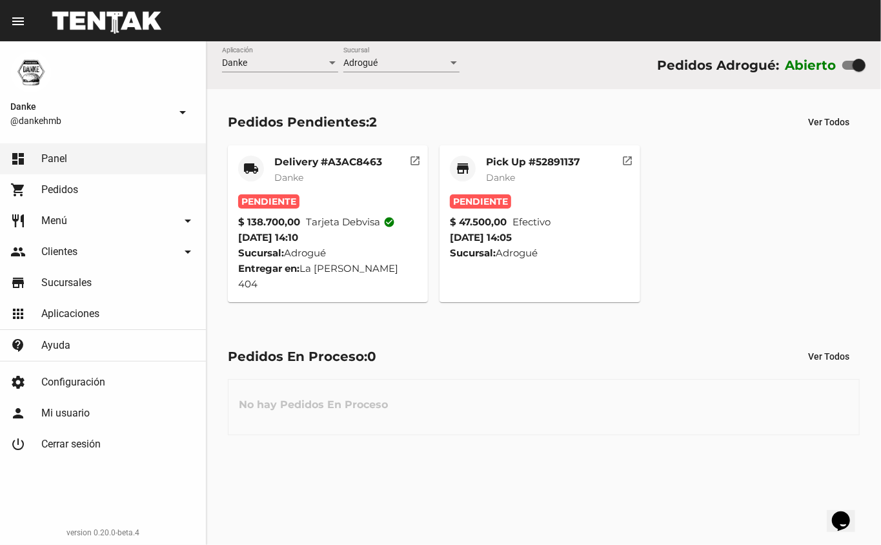
click at [492, 161] on mat-card-title "Pick Up #52891137" at bounding box center [533, 162] width 94 height 13
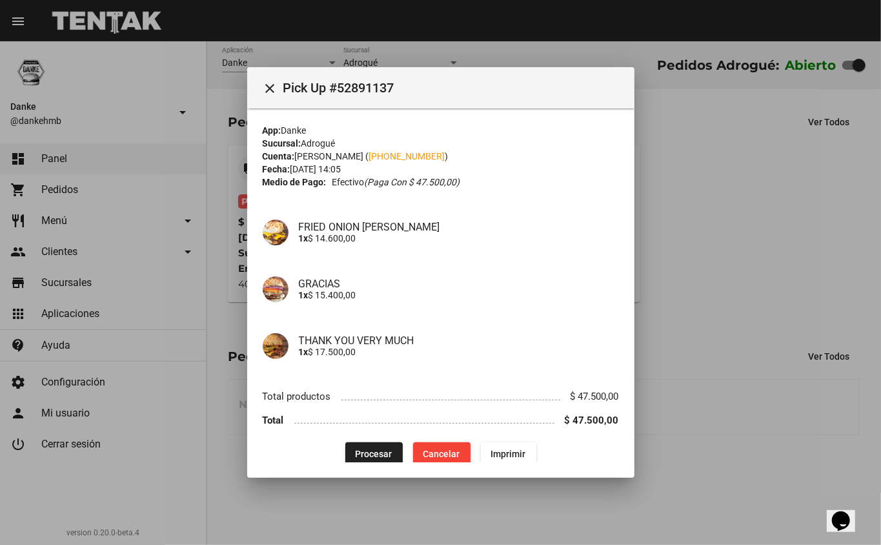
click at [362, 454] on span "Procesar" at bounding box center [374, 454] width 37 height 10
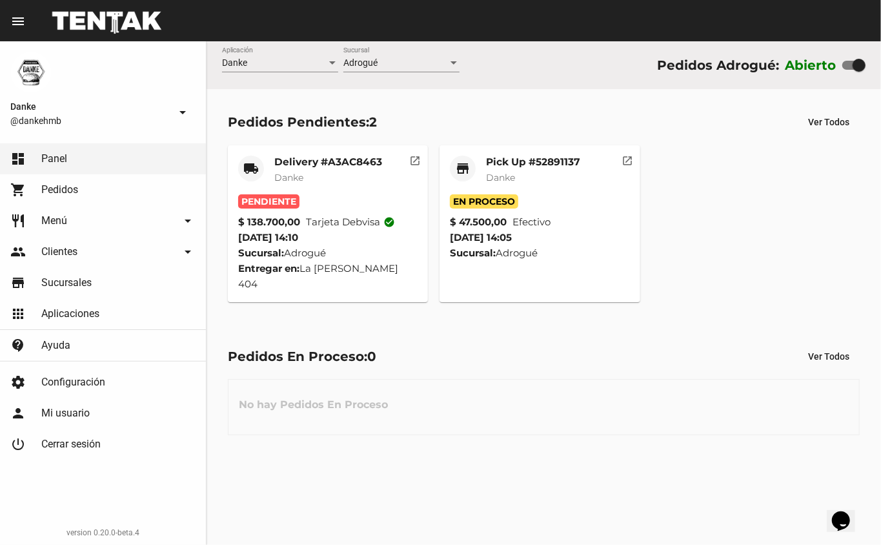
click at [290, 159] on mat-card-title "Delivery #A3AC8463" at bounding box center [328, 162] width 108 height 13
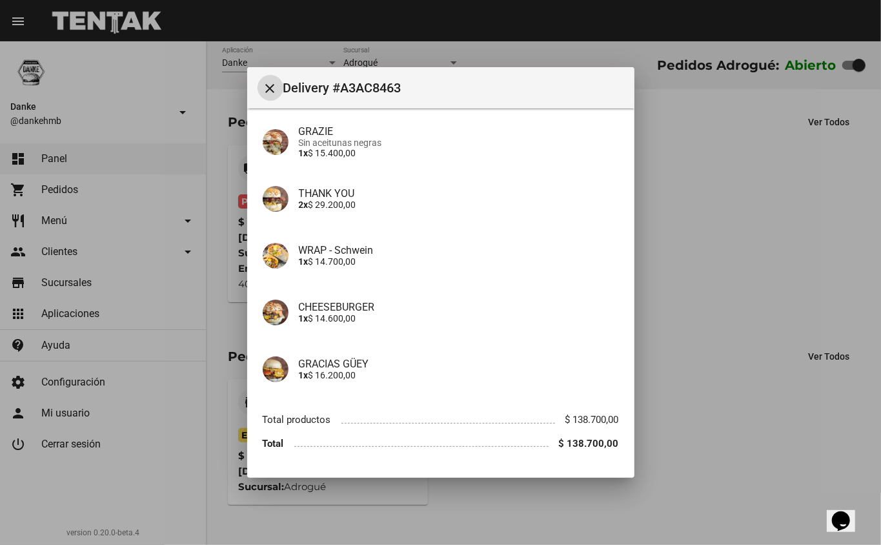
scroll to position [243, 0]
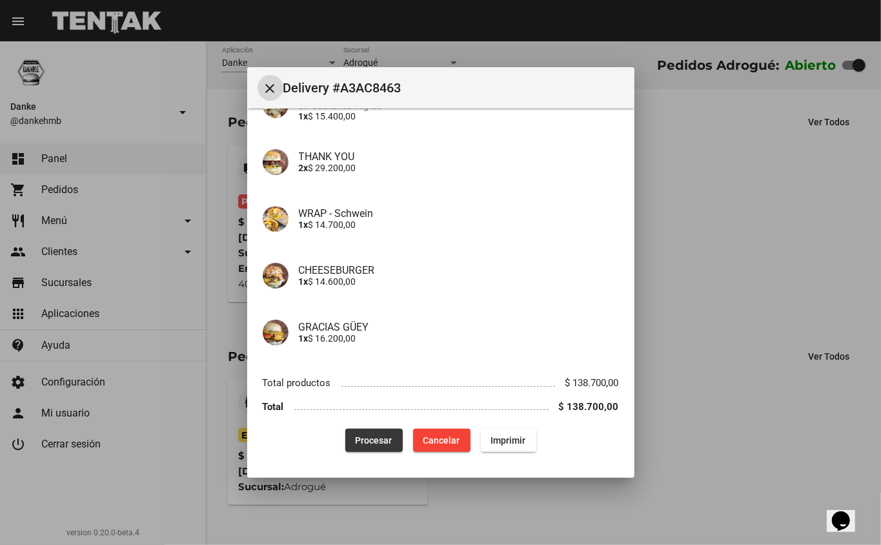
click at [360, 429] on button "Procesar" at bounding box center [373, 440] width 57 height 23
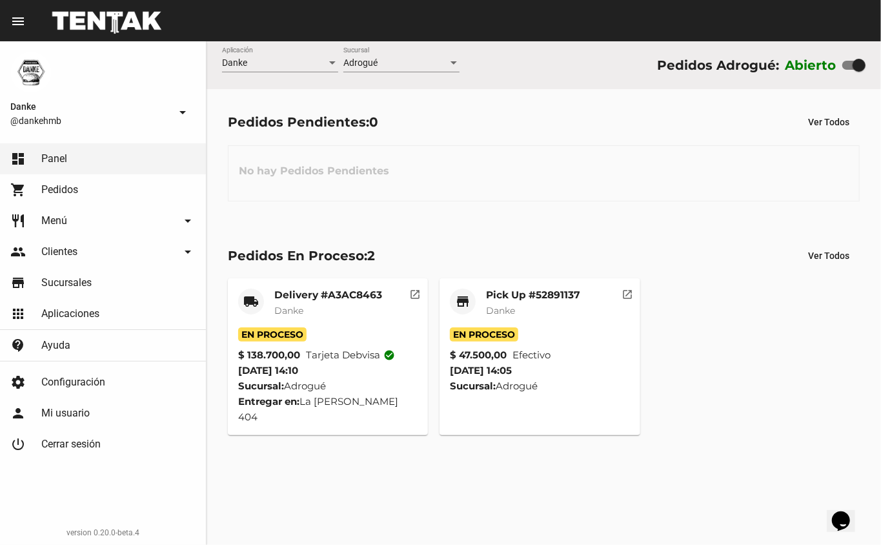
click at [513, 310] on span "Danke" at bounding box center [500, 311] width 29 height 12
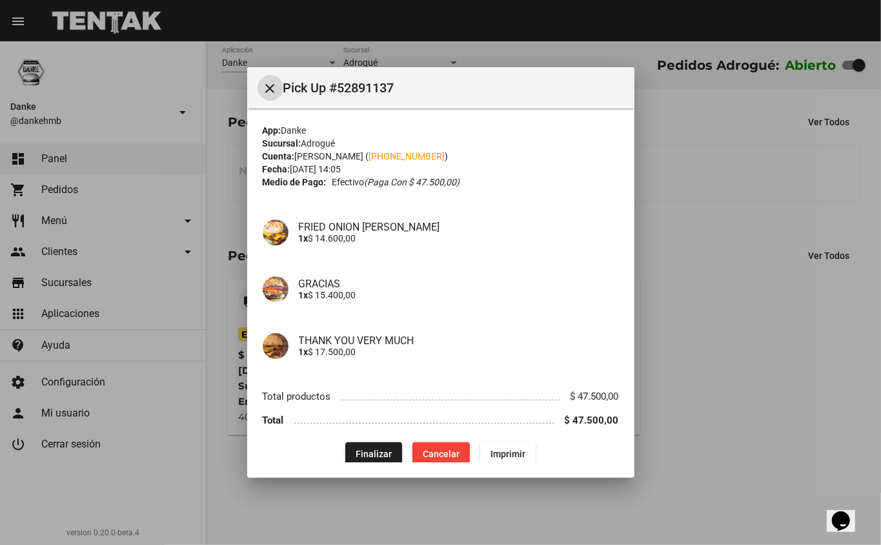
scroll to position [14, 0]
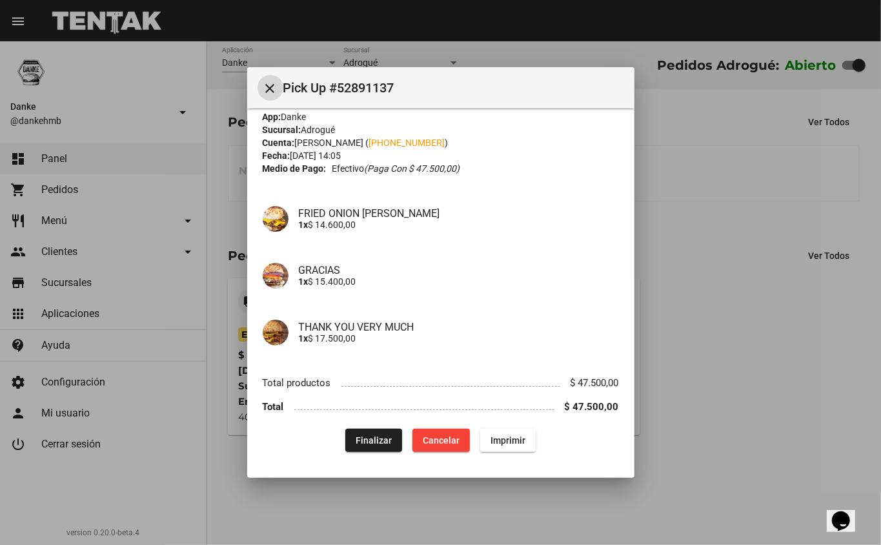
click at [696, 315] on div at bounding box center [440, 272] width 881 height 545
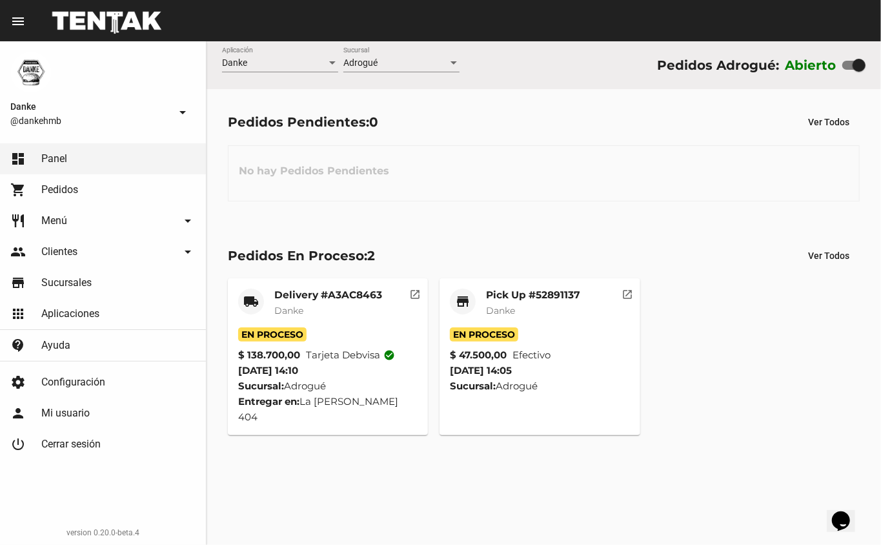
click at [292, 294] on mat-card-title "Delivery #A3AC8463" at bounding box center [328, 295] width 108 height 13
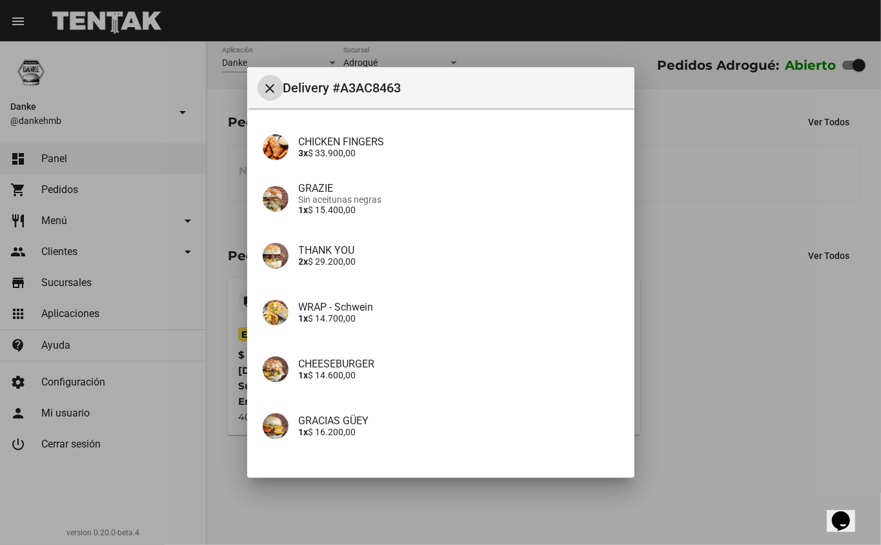
scroll to position [243, 0]
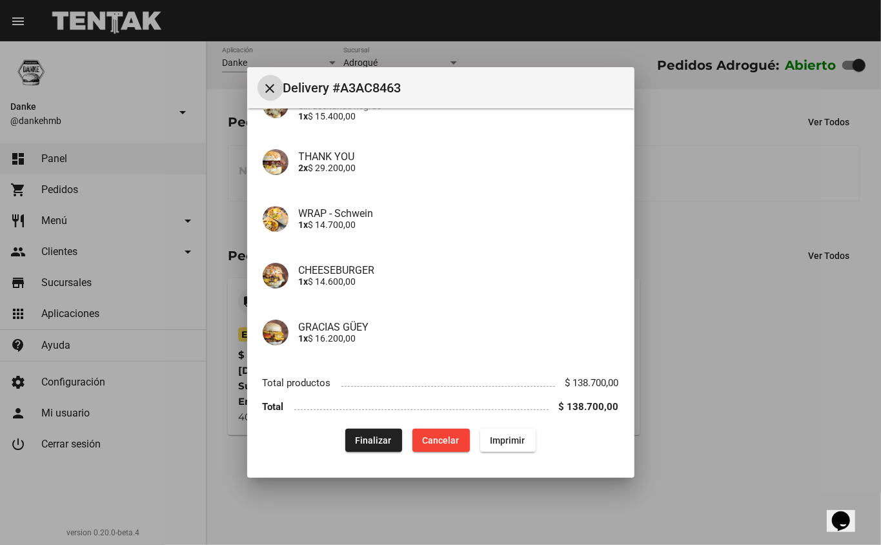
click at [746, 427] on div at bounding box center [440, 272] width 881 height 545
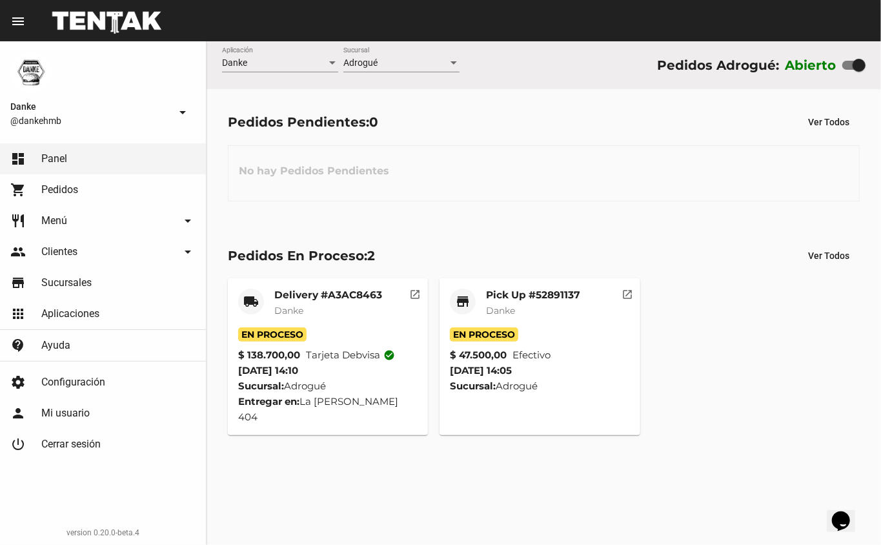
click at [300, 295] on mat-card-title "Delivery #A3AC8463" at bounding box center [328, 295] width 108 height 13
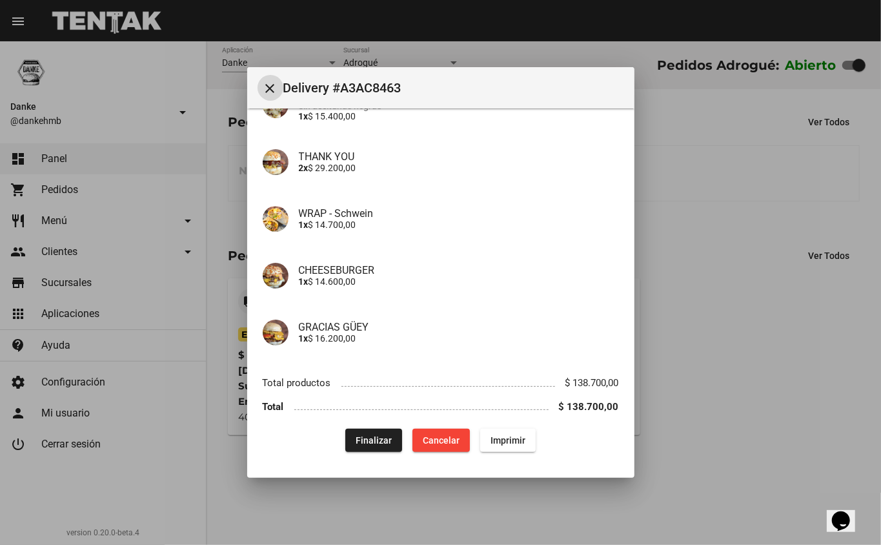
click at [357, 435] on span "Finalizar" at bounding box center [374, 440] width 36 height 10
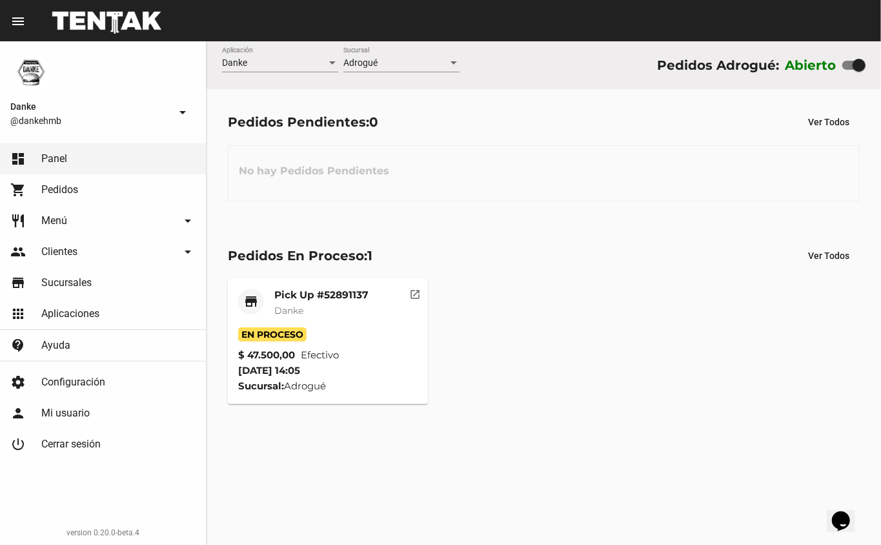
click at [292, 296] on mat-card-title "Pick Up #52891137" at bounding box center [321, 295] width 94 height 13
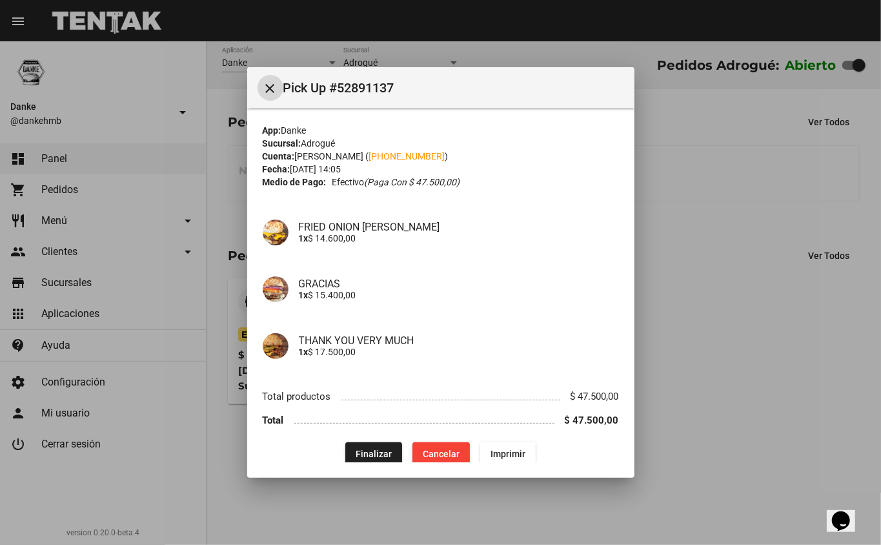
scroll to position [14, 0]
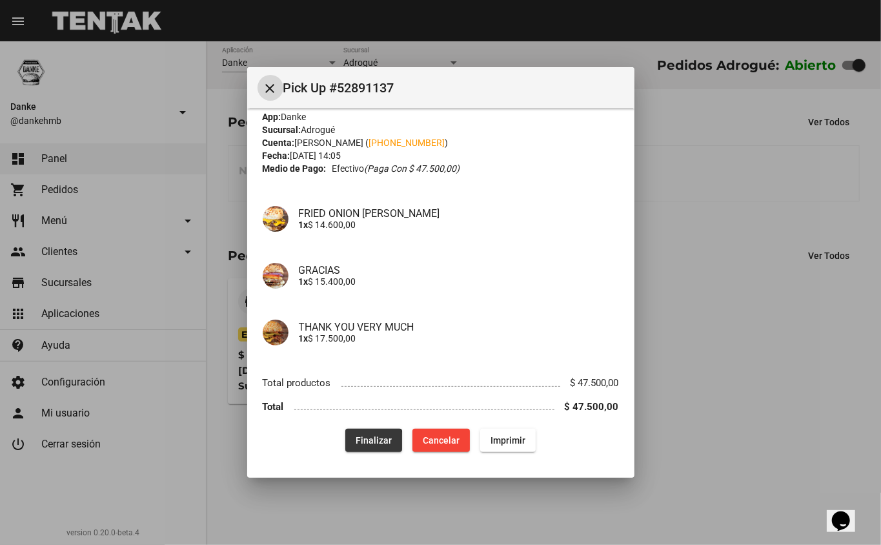
click at [356, 447] on button "Finalizar" at bounding box center [373, 440] width 57 height 23
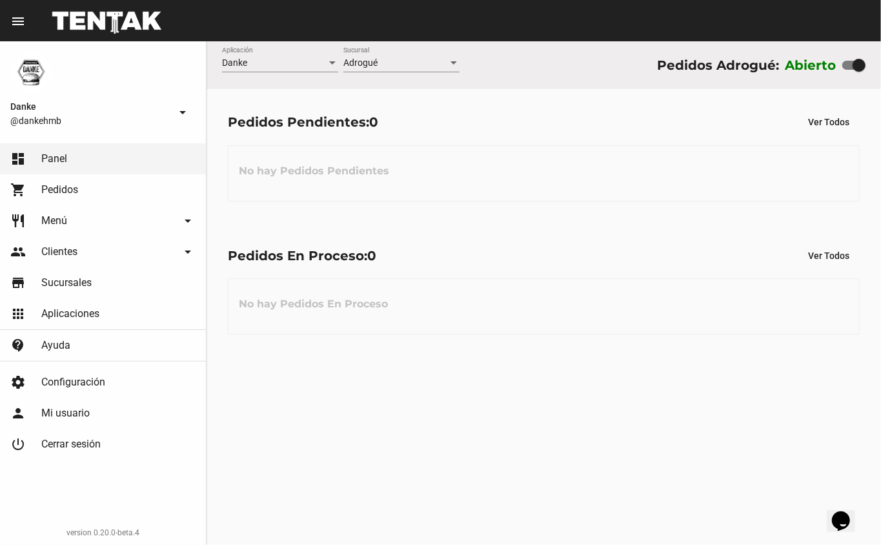
click at [55, 217] on span "Menú" at bounding box center [54, 220] width 26 height 13
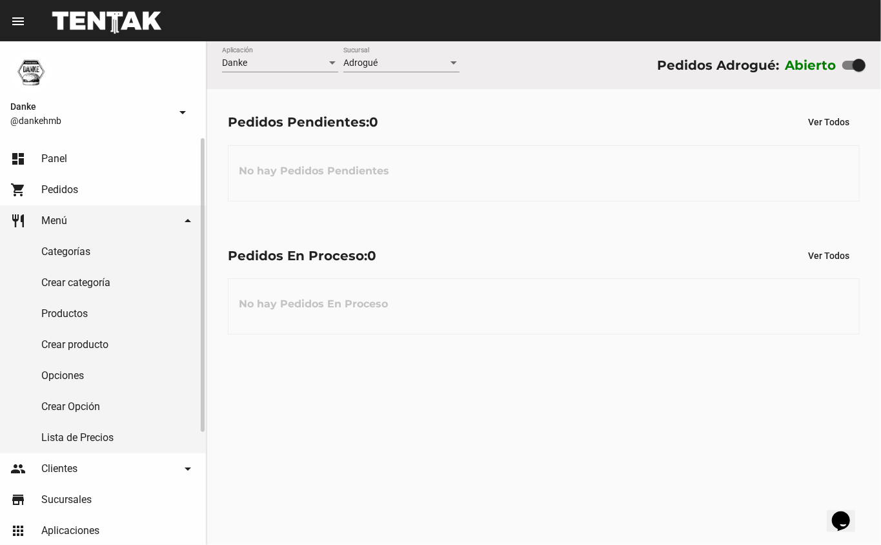
click at [65, 318] on link "Productos" at bounding box center [103, 313] width 206 height 31
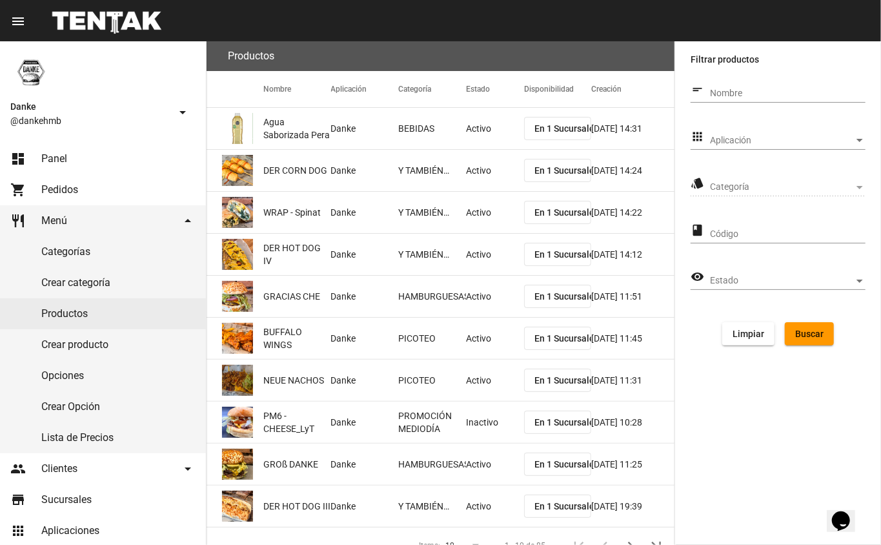
click at [720, 143] on span "Aplicación" at bounding box center [782, 141] width 144 height 10
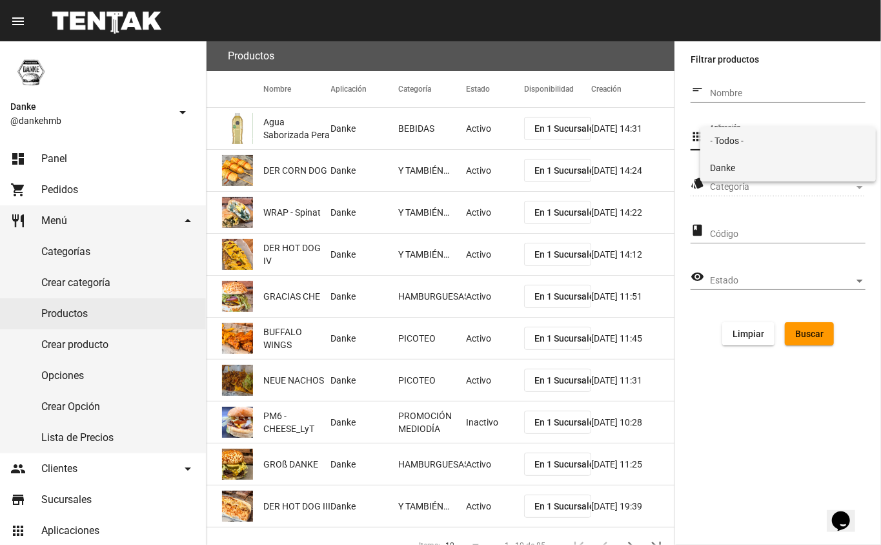
click at [718, 163] on span "Danke" at bounding box center [789, 167] width 156 height 27
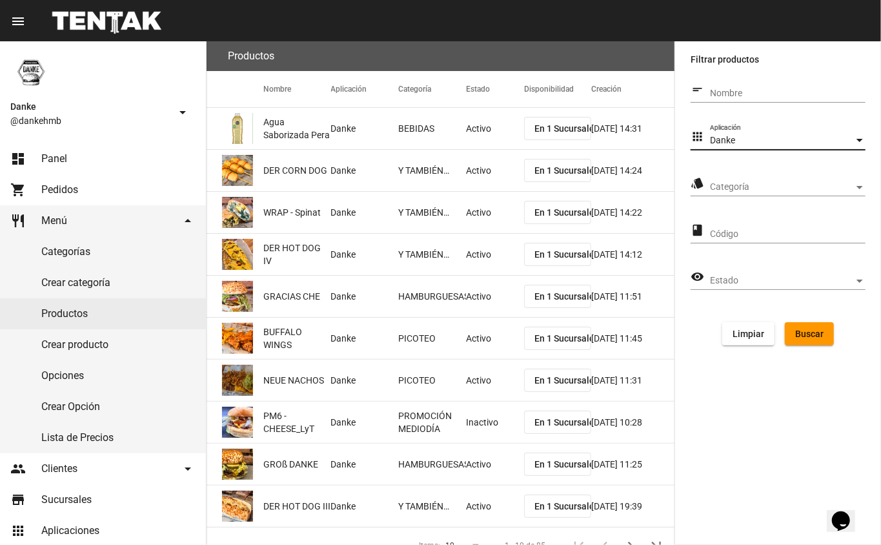
click at [735, 183] on span "Categoría" at bounding box center [782, 187] width 144 height 10
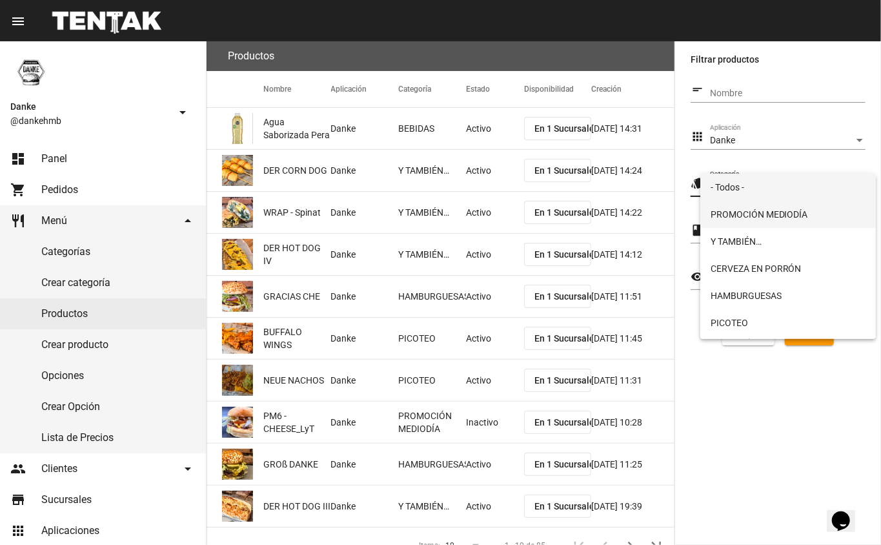
click at [724, 214] on span "PROMOCIÓN MEDIODÍA" at bounding box center [789, 214] width 156 height 27
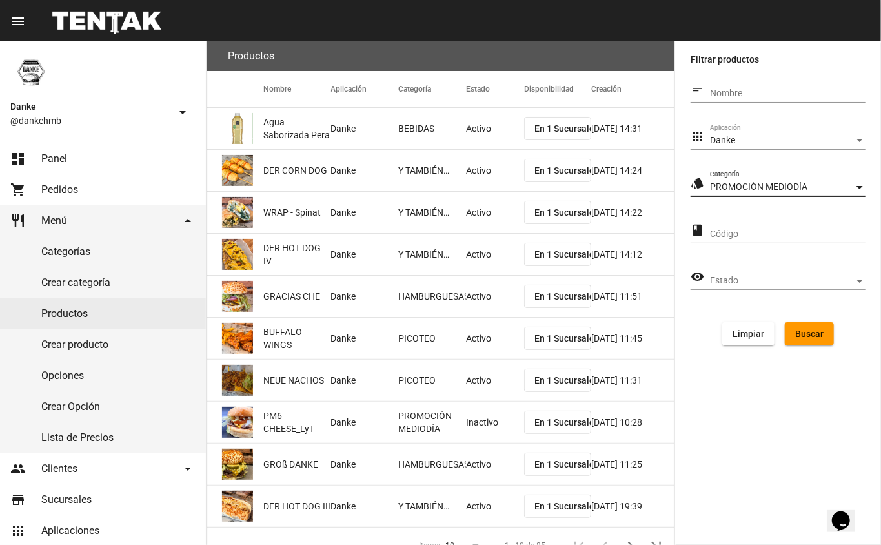
click at [811, 336] on span "Buscar" at bounding box center [809, 334] width 28 height 10
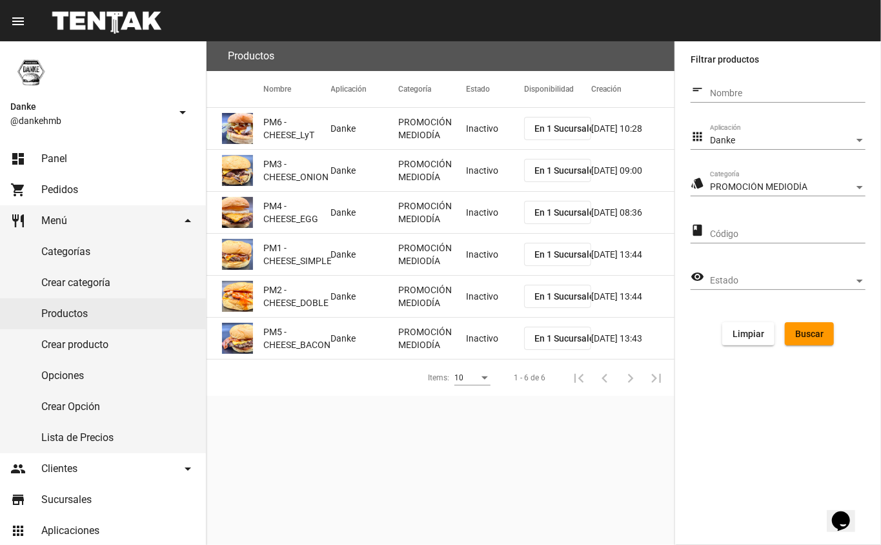
click at [62, 112] on span "Danke" at bounding box center [89, 106] width 159 height 15
click at [77, 161] on link "dashboard Panel" at bounding box center [103, 158] width 206 height 31
